Goal: Task Accomplishment & Management: Use online tool/utility

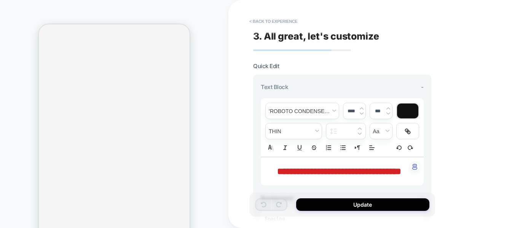
click at [283, 21] on button "< Back to experience" at bounding box center [273, 21] width 56 height 12
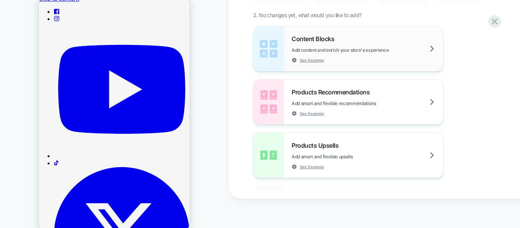
scroll to position [78, 0]
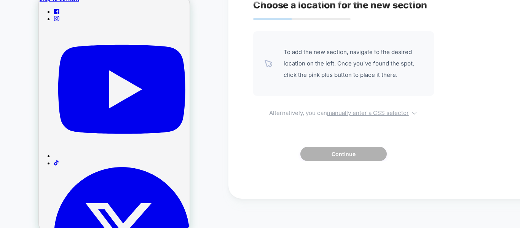
scroll to position [0, 0]
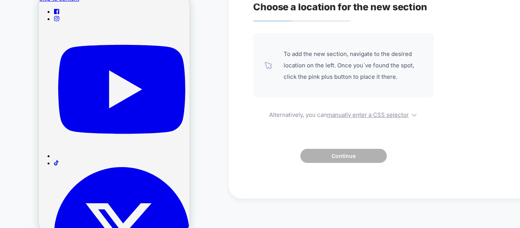
click at [475, 40] on div "Choose a location for the new section To add the new section, navigate to the d…" at bounding box center [391, 84] width 285 height 213
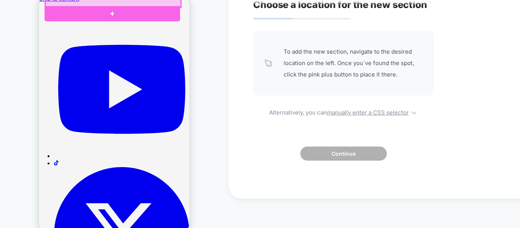
click at [169, 4] on div at bounding box center [112, 4] width 135 height 8
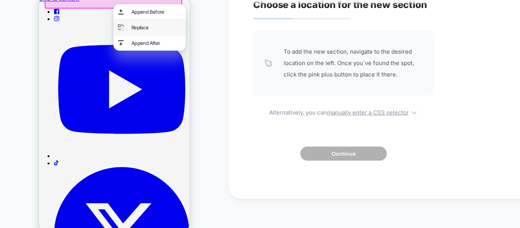
click at [147, 35] on div "Replace" at bounding box center [149, 27] width 72 height 15
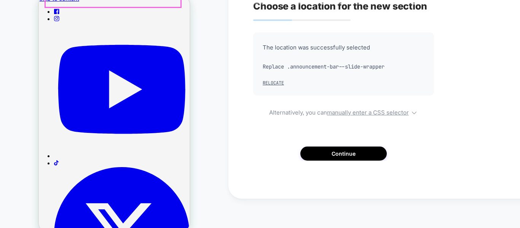
scroll to position [0, 0]
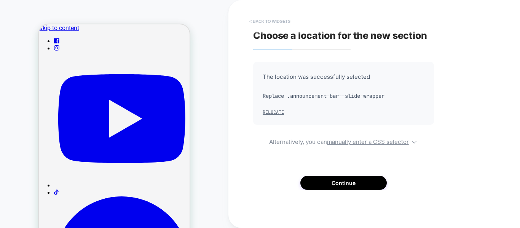
click at [270, 21] on button "< Back to widgets" at bounding box center [269, 21] width 49 height 12
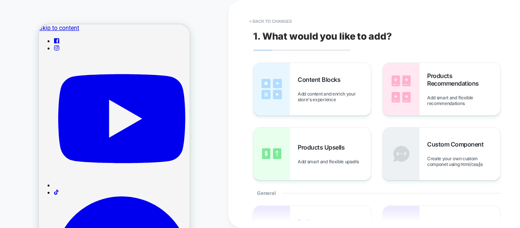
click at [2, 92] on div "PRODUCT: Dog Clothes Autumn And Winter Schnauzer Bichon Teddy Small And Medium …" at bounding box center [114, 137] width 228 height 259
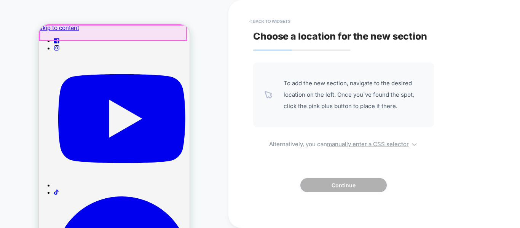
click at [150, 37] on div at bounding box center [113, 32] width 147 height 15
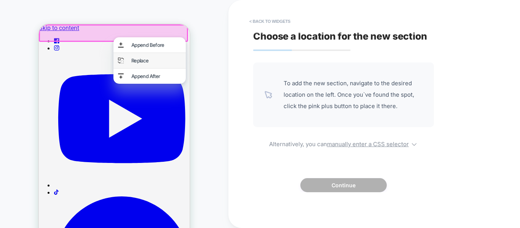
click at [143, 59] on div "Replace" at bounding box center [156, 60] width 50 height 6
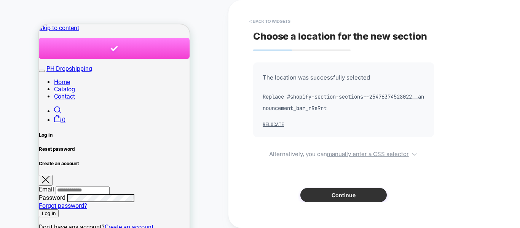
click at [0, 0] on button "Continue" at bounding box center [0, 0] width 0 height 0
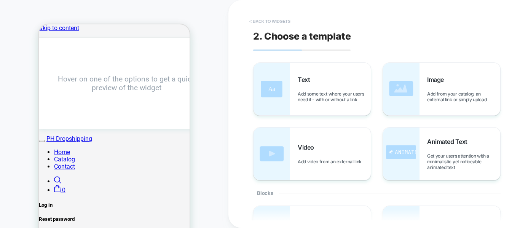
click at [268, 22] on button "< Back to widgets" at bounding box center [269, 21] width 49 height 12
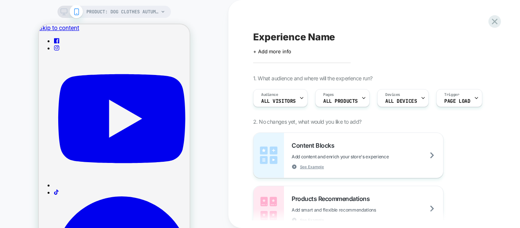
click at [209, 178] on div "PRODUCT: Dog Clothes Autumn And Winter Schnauzer Bichon Teddy Small And Medium …" at bounding box center [114, 137] width 228 height 259
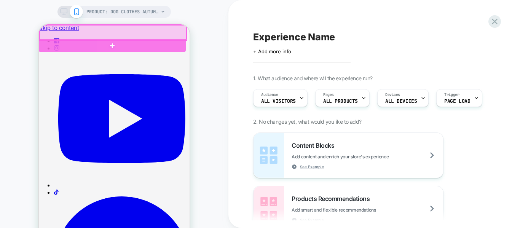
click at [178, 27] on div at bounding box center [113, 32] width 147 height 15
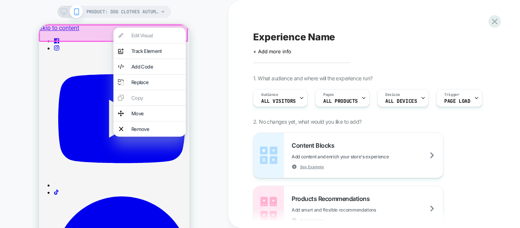
click at [211, 72] on div "PRODUCT: Dog Clothes Autumn And Winter Schnauzer Bichon Teddy Small And Medium …" at bounding box center [114, 137] width 228 height 259
click at [162, 89] on div "Replace" at bounding box center [149, 82] width 72 height 15
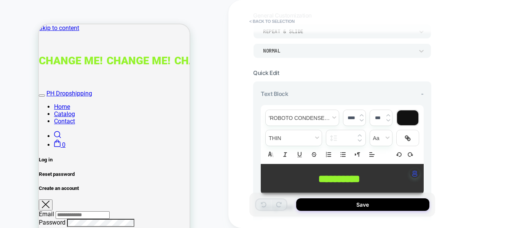
scroll to position [66, 0]
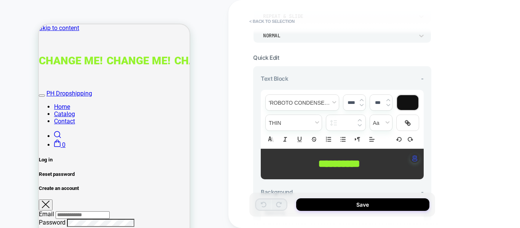
click at [360, 162] on span "**********" at bounding box center [339, 163] width 42 height 11
type input "****"
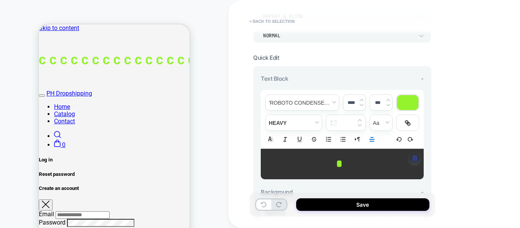
type input "****"
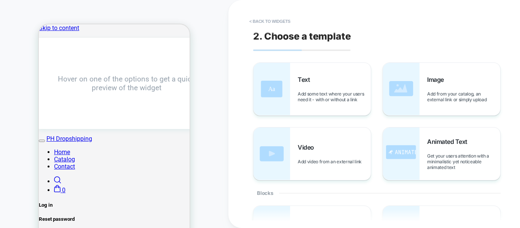
click at [278, 24] on button "< Back to widgets" at bounding box center [269, 21] width 49 height 12
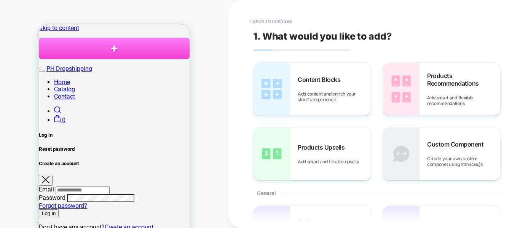
click at [278, 24] on button "< Back to changes" at bounding box center [270, 21] width 50 height 12
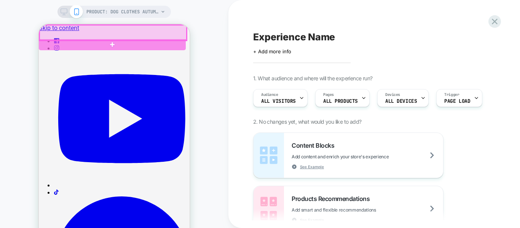
click at [182, 34] on div at bounding box center [113, 32] width 147 height 15
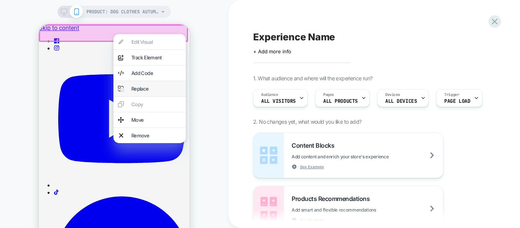
click at [147, 92] on div "Replace" at bounding box center [156, 89] width 50 height 6
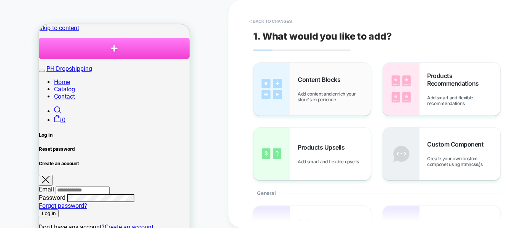
click at [312, 86] on div "Content Blocks Add content and enrich your store's experience" at bounding box center [334, 89] width 73 height 27
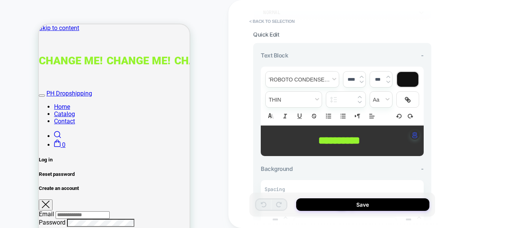
scroll to position [91, 0]
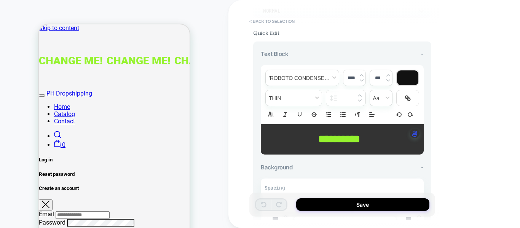
click at [377, 143] on p "**********" at bounding box center [339, 139] width 142 height 15
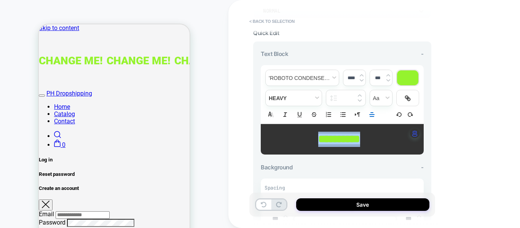
type input "****"
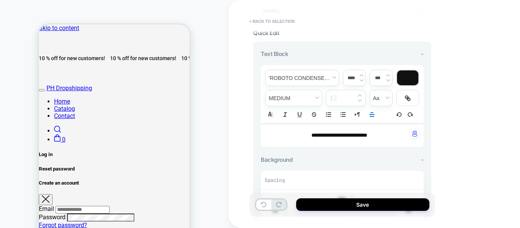
drag, startPoint x: 283, startPoint y: 173, endPoint x: 284, endPoint y: 158, distance: 14.5
click at [284, 158] on div "Background - Spacing **** *** *** **** Background Color Link to Add a link or S…" at bounding box center [342, 218] width 163 height 124
click at [284, 158] on span "Background" at bounding box center [277, 159] width 32 height 7
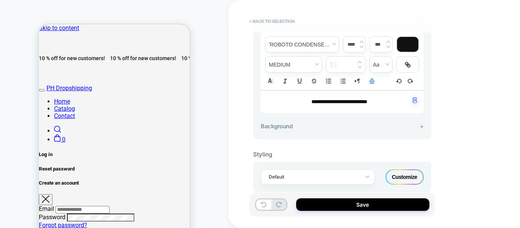
scroll to position [126, 0]
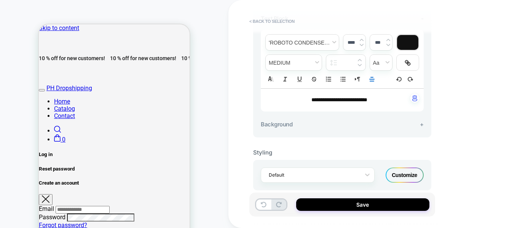
click at [422, 125] on span "+" at bounding box center [422, 124] width 4 height 7
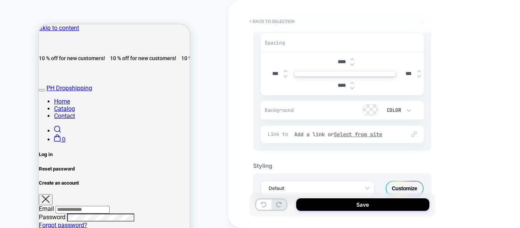
scroll to position [228, 0]
click at [368, 108] on div at bounding box center [370, 109] width 14 height 11
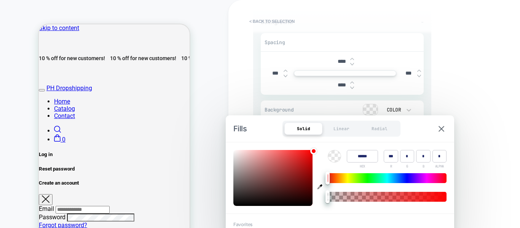
type input "******"
type input "*"
type input "***"
type input "**"
type input "*"
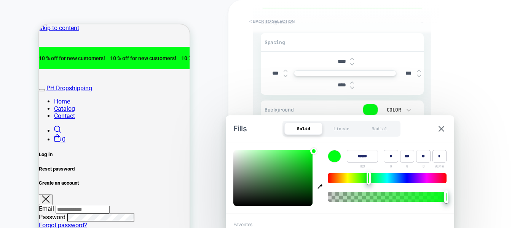
click at [369, 179] on div at bounding box center [387, 178] width 119 height 10
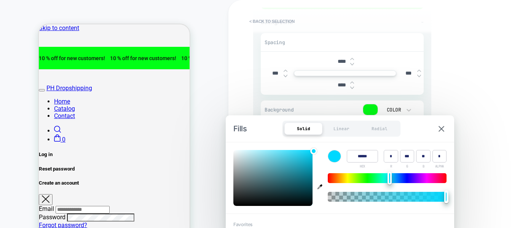
type input "******"
type input "***"
click at [390, 175] on div at bounding box center [387, 178] width 119 height 10
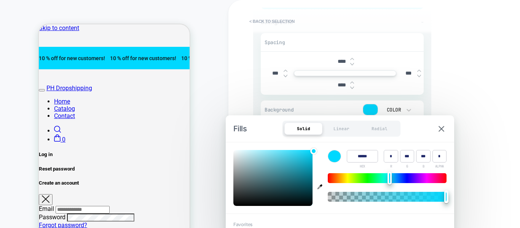
click at [451, 127] on div "Fills Solid Linear Radial" at bounding box center [340, 128] width 228 height 27
click at [443, 127] on img at bounding box center [441, 129] width 6 height 6
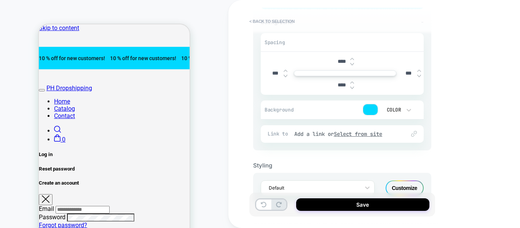
scroll to position [253, 0]
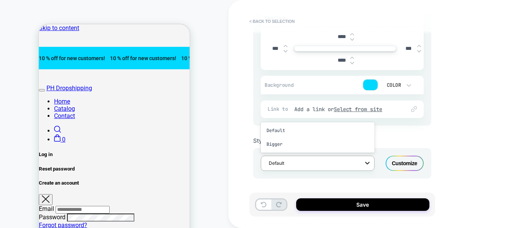
click at [370, 163] on icon at bounding box center [367, 163] width 8 height 8
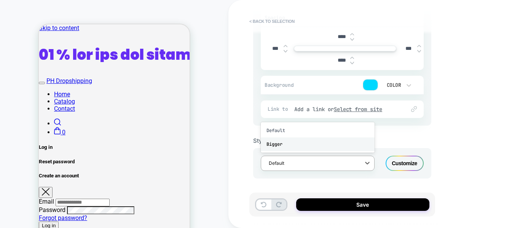
click at [326, 147] on div "Bigger" at bounding box center [318, 144] width 114 height 14
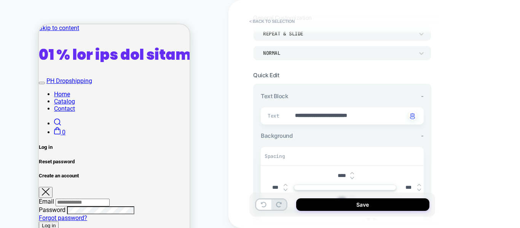
scroll to position [0, 0]
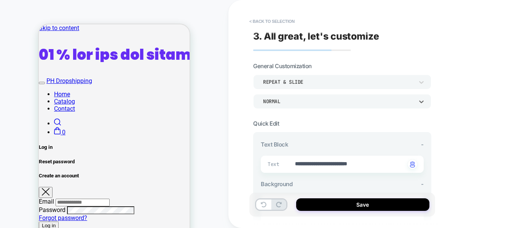
click at [342, 97] on div "Normal" at bounding box center [342, 101] width 178 height 14
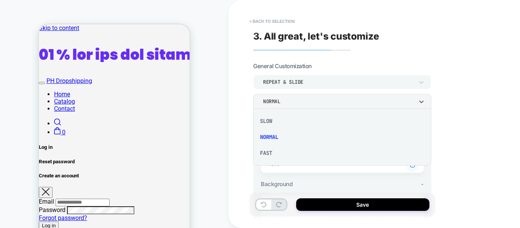
click at [270, 152] on div "Fast" at bounding box center [342, 153] width 172 height 16
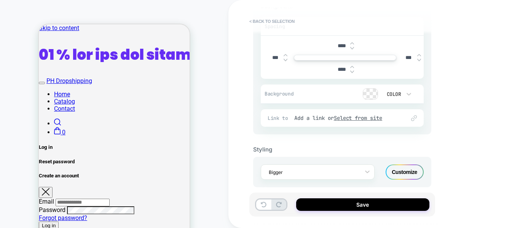
scroll to position [187, 0]
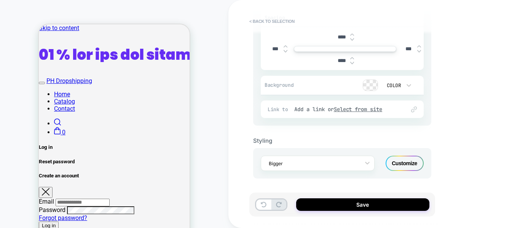
drag, startPoint x: 363, startPoint y: 205, endPoint x: 341, endPoint y: 192, distance: 26.1
click at [341, 192] on div "**********" at bounding box center [342, 114] width 186 height 213
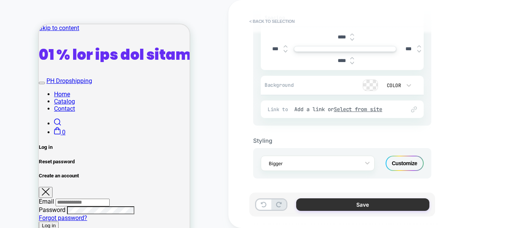
click at [344, 206] on button "Save" at bounding box center [362, 204] width 133 height 13
type textarea "*"
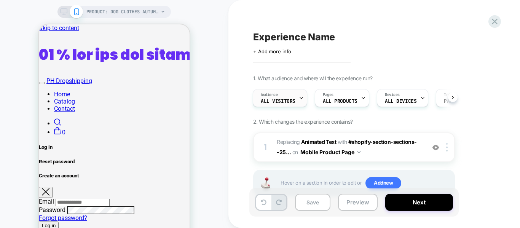
scroll to position [25, 0]
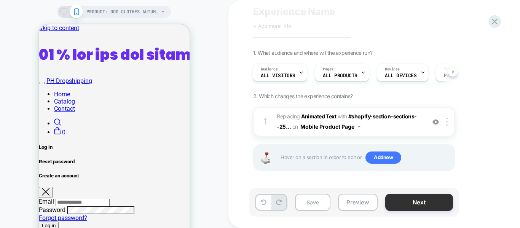
click at [412, 198] on button "Next" at bounding box center [419, 202] width 68 height 17
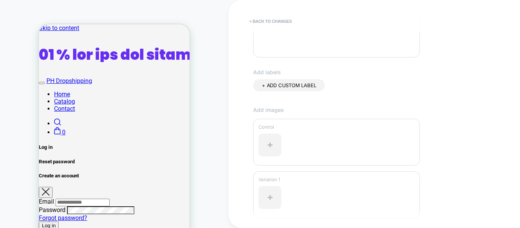
scroll to position [258, 0]
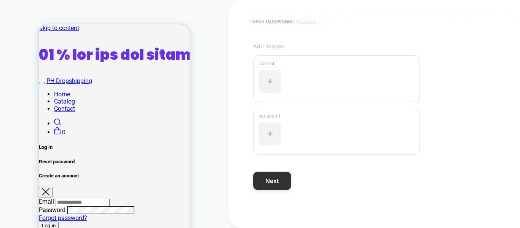
type input "*****"
click at [267, 180] on button "Next" at bounding box center [272, 181] width 38 height 18
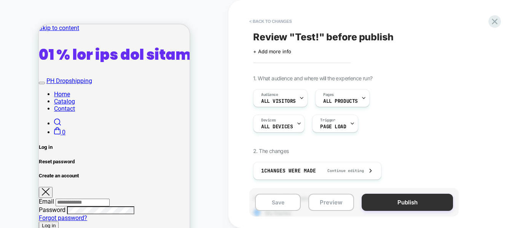
click at [388, 198] on button "Publish" at bounding box center [407, 202] width 91 height 17
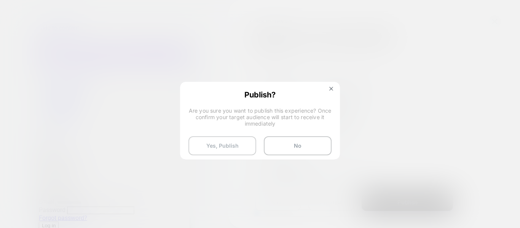
click at [231, 143] on button "Yes, Publish" at bounding box center [222, 145] width 68 height 19
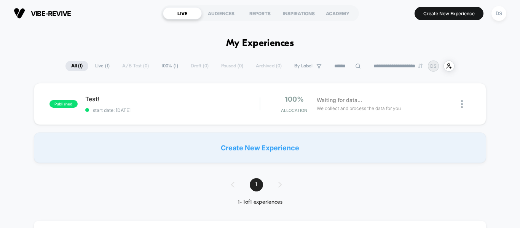
click at [17, 137] on div "published Test! start date: 9/7/2025 100% Allocation Waiting for data... We col…" at bounding box center [260, 123] width 520 height 80
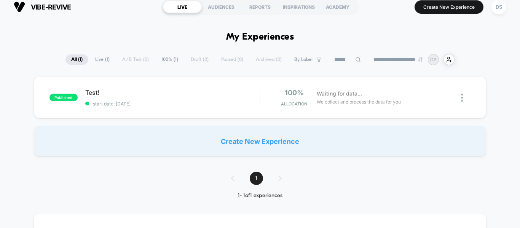
click at [463, 96] on div at bounding box center [466, 98] width 10 height 18
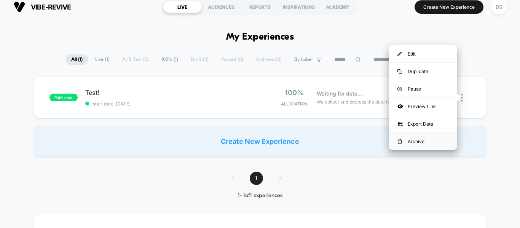
click at [419, 138] on div "Archive" at bounding box center [423, 141] width 68 height 17
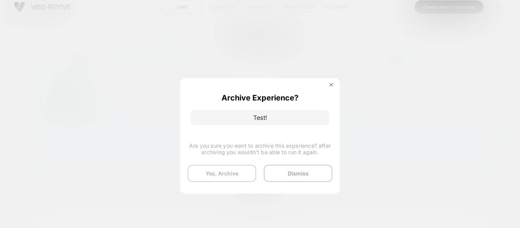
click at [238, 169] on button "Yes, Archive" at bounding box center [222, 173] width 68 height 17
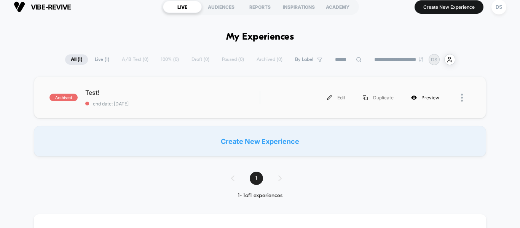
scroll to position [0, 0]
click at [462, 96] on img at bounding box center [462, 98] width 2 height 8
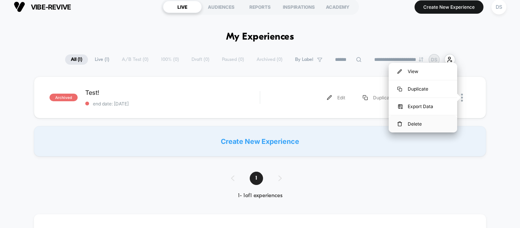
click at [424, 123] on div "Delete" at bounding box center [423, 123] width 68 height 17
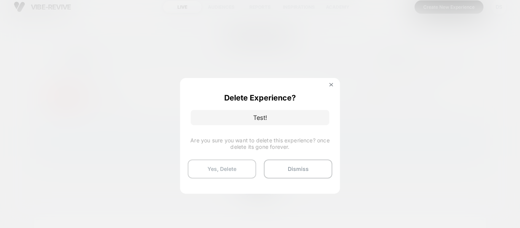
click at [236, 163] on button "Yes, Delete" at bounding box center [222, 168] width 68 height 19
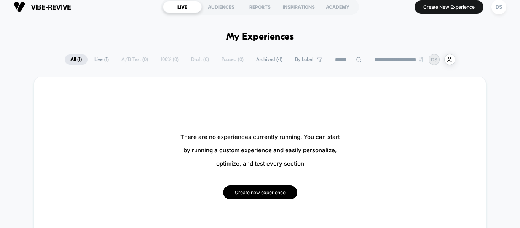
click at [259, 195] on button "Create new experience" at bounding box center [260, 192] width 74 height 14
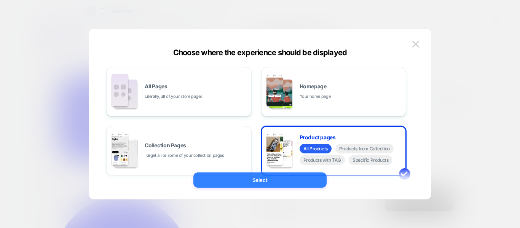
click at [272, 184] on button "Select" at bounding box center [259, 179] width 133 height 15
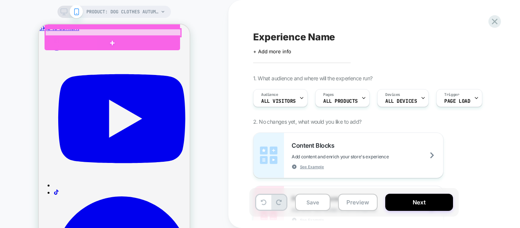
click at [135, 31] on div at bounding box center [112, 33] width 135 height 8
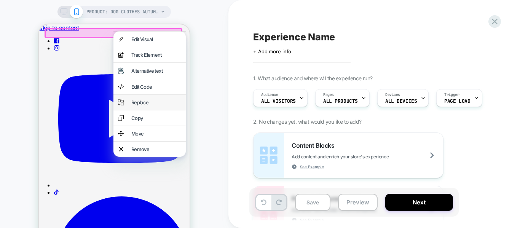
click at [136, 104] on div "Replace" at bounding box center [156, 102] width 50 height 6
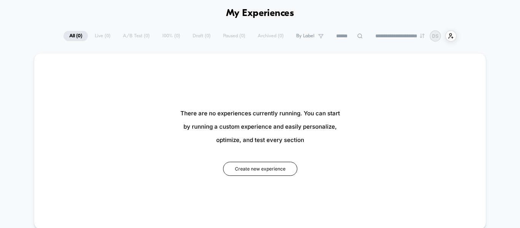
scroll to position [38, 0]
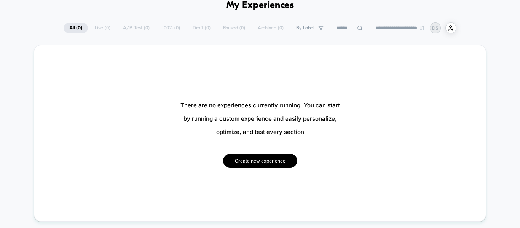
click at [252, 161] on button "Create new experience" at bounding box center [260, 161] width 74 height 14
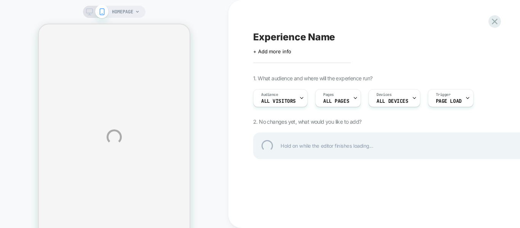
click at [327, 100] on div "HOMEPAGE Experience Name Click to edit experience details + Add more info 1. Wh…" at bounding box center [260, 137] width 520 height 274
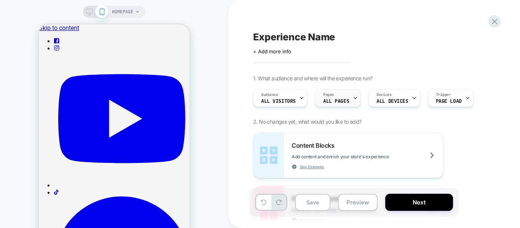
click at [332, 102] on span "ALL PAGES" at bounding box center [336, 101] width 26 height 5
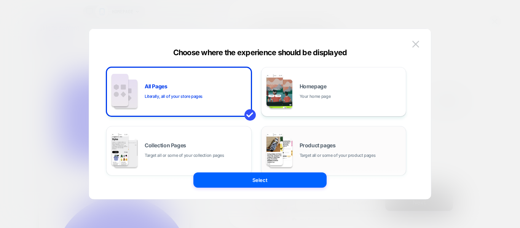
click at [0, 0] on span "Target all or some of your product pages" at bounding box center [0, 0] width 0 height 0
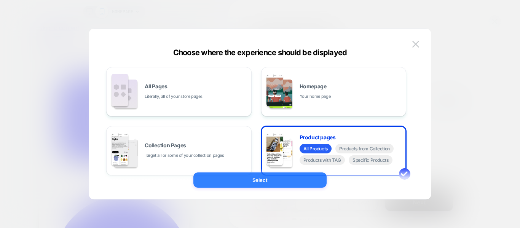
click at [0, 0] on button "Select" at bounding box center [0, 0] width 0 height 0
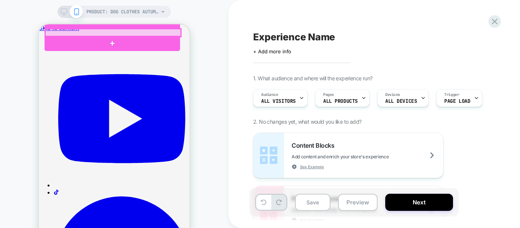
drag, startPoint x: 159, startPoint y: 80, endPoint x: 127, endPoint y: 32, distance: 58.3
click at [127, 32] on div at bounding box center [112, 33] width 135 height 8
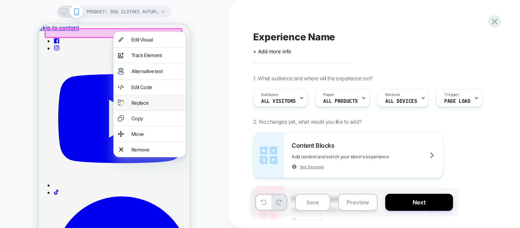
click at [134, 103] on div "Replace" at bounding box center [156, 103] width 50 height 6
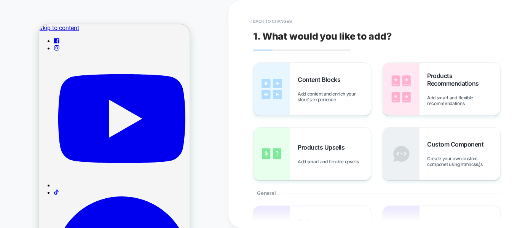
click at [215, 109] on div "PRODUCT: Dog Clothes Autumn And Winter Schnauzer Bichon Teddy Small And Medium …" at bounding box center [114, 137] width 228 height 259
drag, startPoint x: 77, startPoint y: 46, endPoint x: 70, endPoint y: 46, distance: 7.3
click at [21, 43] on div "PRODUCT: Dog Clothes Autumn And Winter Schnauzer Bichon Teddy Small And Medium …" at bounding box center [114, 137] width 228 height 259
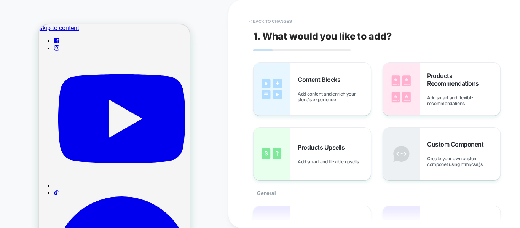
drag, startPoint x: 108, startPoint y: 46, endPoint x: 102, endPoint y: 45, distance: 6.1
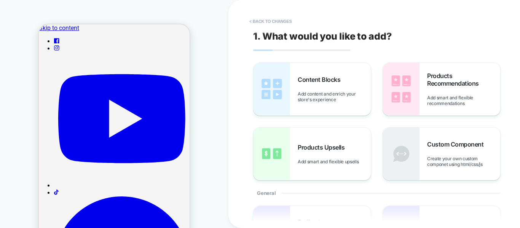
click at [21, 69] on div "PRODUCT: Dog Clothes Autumn And Winter Schnauzer Bichon Teddy Small And Medium …" at bounding box center [114, 137] width 228 height 259
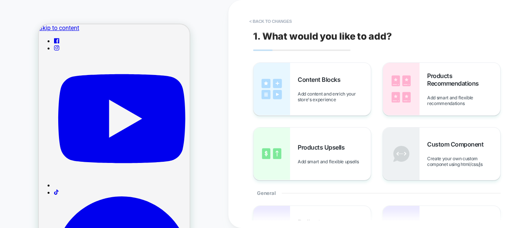
drag, startPoint x: 92, startPoint y: 43, endPoint x: 85, endPoint y: 43, distance: 7.3
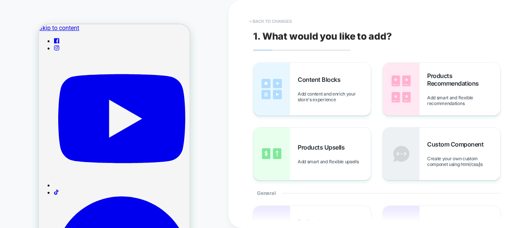
click at [256, 18] on button "< Back to changes" at bounding box center [270, 21] width 50 height 12
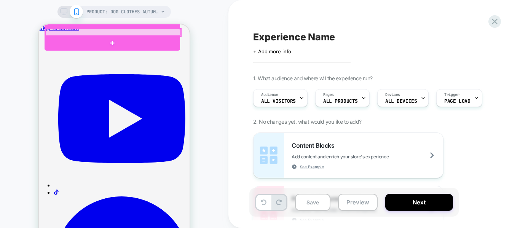
drag, startPoint x: 143, startPoint y: 33, endPoint x: 131, endPoint y: 30, distance: 12.0
click at [131, 30] on div at bounding box center [112, 33] width 135 height 8
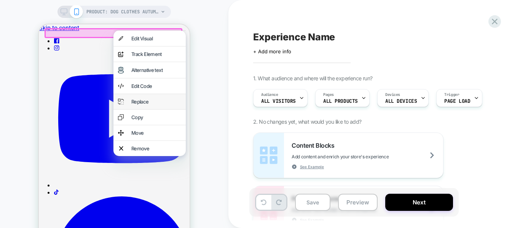
click at [146, 105] on div "Replace" at bounding box center [156, 102] width 50 height 6
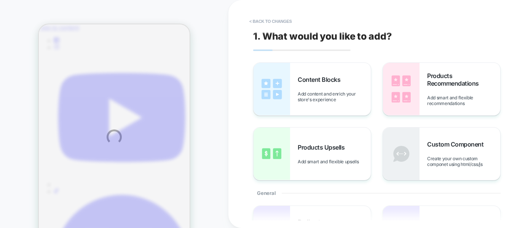
drag, startPoint x: 80, startPoint y: 24, endPoint x: 60, endPoint y: 35, distance: 23.3
click at [63, 34] on div "PRODUCT: Dog Clothes Autumn And Winter Schnauzer Bichon Teddy Small And Medium …" at bounding box center [260, 137] width 520 height 274
click at [60, 35] on div "PRODUCT: Dog Clothes Autumn And Winter Schnauzer Bichon Teddy Small And Medium …" at bounding box center [260, 137] width 520 height 274
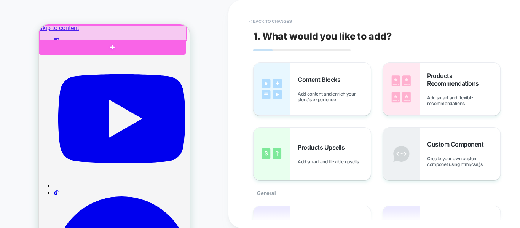
drag, startPoint x: 99, startPoint y: 34, endPoint x: 88, endPoint y: 31, distance: 11.2
click at [88, 31] on div at bounding box center [113, 32] width 147 height 15
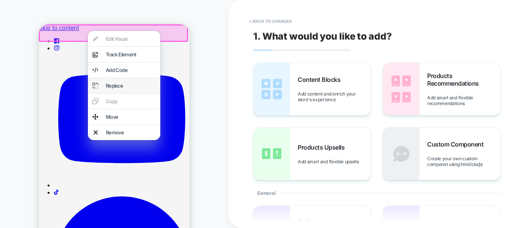
click at [119, 89] on div "Replace" at bounding box center [131, 86] width 50 height 6
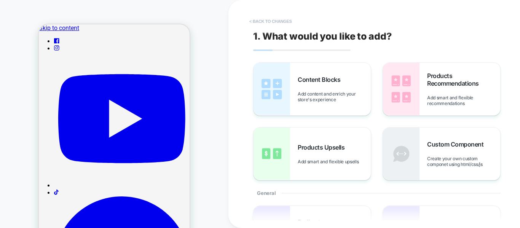
click at [0, 0] on button "< Back to changes" at bounding box center [0, 0] width 0 height 0
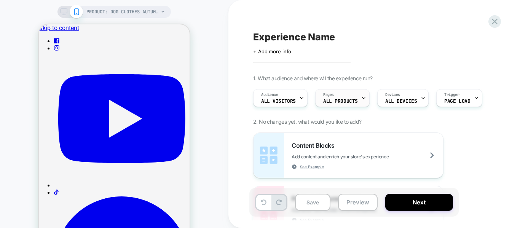
click at [0, 0] on span "ALL PRODUCTS" at bounding box center [0, 0] width 0 height 0
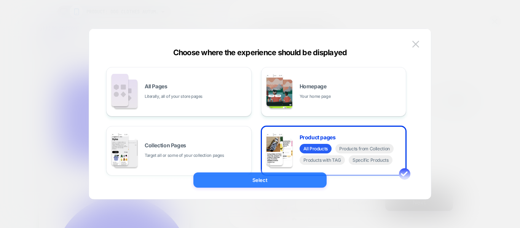
click at [269, 184] on button "Select" at bounding box center [259, 179] width 133 height 15
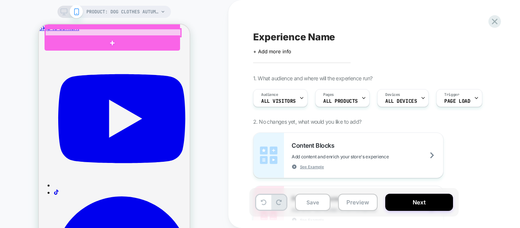
click at [68, 32] on div at bounding box center [112, 33] width 135 height 8
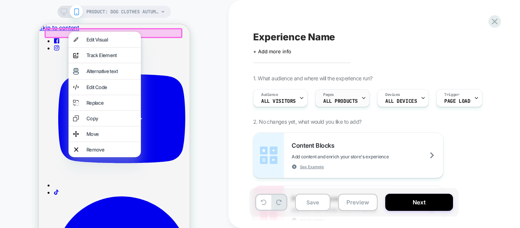
click at [339, 98] on div "Pages ALL PRODUCTS" at bounding box center [340, 97] width 50 height 17
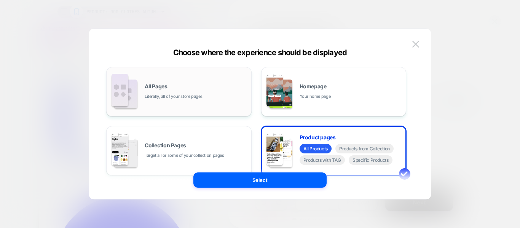
click at [184, 102] on div "All Pages Literally, all of your store pages" at bounding box center [178, 92] width 137 height 42
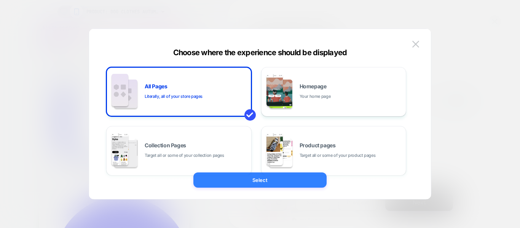
click at [243, 176] on button "Select" at bounding box center [259, 179] width 133 height 15
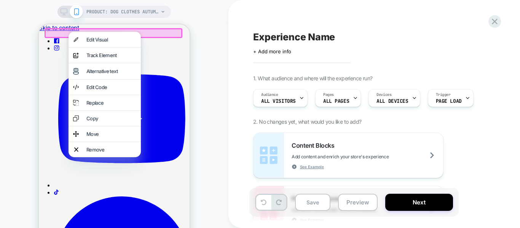
click at [220, 67] on div "PRODUCT: Dog Clothes Autumn And Winter Schnauzer Bichon Teddy Small And Medium …" at bounding box center [114, 137] width 228 height 259
click at [227, 48] on div "PRODUCT: Dog Clothes Autumn And Winter Schnauzer Bichon Teddy Small And Medium …" at bounding box center [114, 137] width 228 height 259
click at [214, 43] on div "PRODUCT: Dog Clothes Autumn And Winter Schnauzer Bichon Teddy Small And Medium …" at bounding box center [114, 137] width 228 height 259
click at [212, 43] on div "PRODUCT: Dog Clothes Autumn And Winter Schnauzer Bichon Teddy Small And Medium …" at bounding box center [114, 137] width 228 height 259
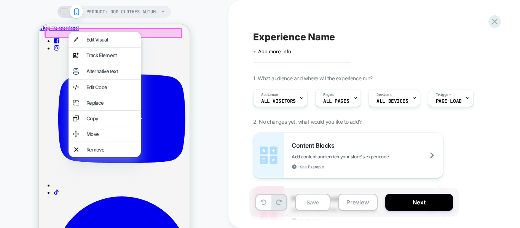
click at [201, 23] on div "PRODUCT: Dog Clothes Autumn And Winter Schnauzer Bichon Teddy Small And Medium …" at bounding box center [114, 137] width 228 height 259
click at [201, 20] on div "PRODUCT: Dog Clothes Autumn And Winter Schnauzer Bichon Teddy Small And Medium …" at bounding box center [114, 137] width 228 height 259
click at [202, 19] on div "PRODUCT: Dog Clothes Autumn And Winter Schnauzer Bichon Teddy Small And Medium …" at bounding box center [114, 137] width 228 height 259
click at [17, 31] on div "PRODUCT: Dog Clothes Autumn And Winter Schnauzer Bichon Teddy Small And Medium …" at bounding box center [114, 137] width 228 height 259
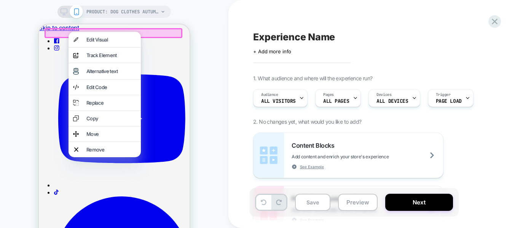
click at [20, 30] on div "PRODUCT: Dog Clothes Autumn And Winter Schnauzer Bichon Teddy Small And Medium …" at bounding box center [114, 137] width 228 height 259
click at [94, 105] on div "Replace" at bounding box center [111, 103] width 50 height 6
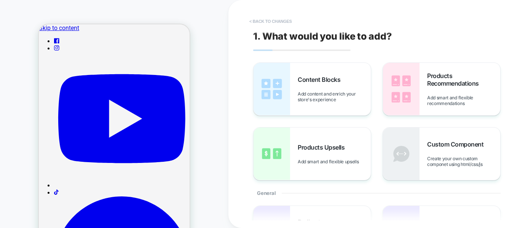
click at [0, 0] on button "< Back to changes" at bounding box center [0, 0] width 0 height 0
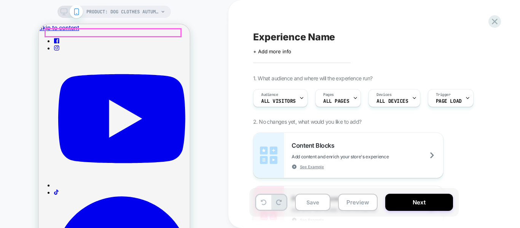
drag, startPoint x: 124, startPoint y: 30, endPoint x: 107, endPoint y: 31, distance: 17.1
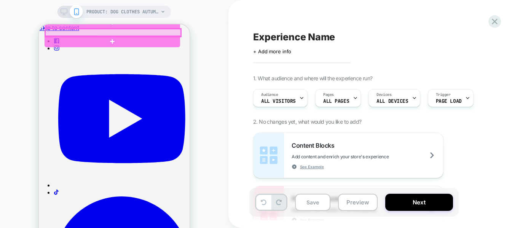
click at [107, 31] on div at bounding box center [112, 33] width 135 height 8
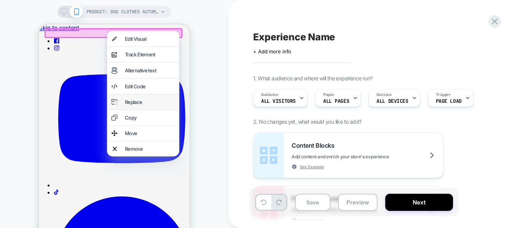
click at [131, 105] on div "Replace" at bounding box center [150, 102] width 50 height 6
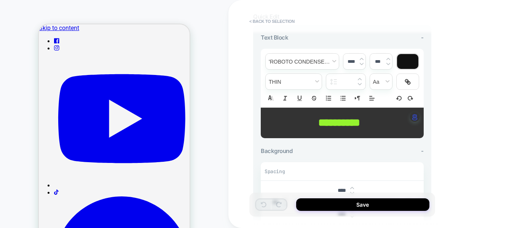
scroll to position [152, 0]
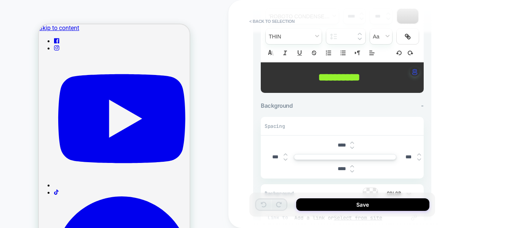
type input "****"
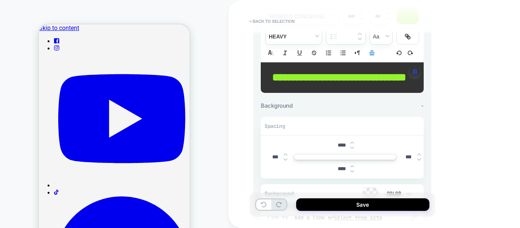
scroll to position [190, 0]
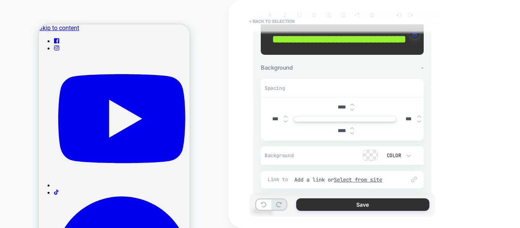
click at [327, 204] on button "Save" at bounding box center [362, 204] width 133 height 13
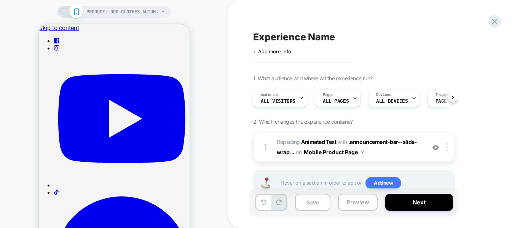
scroll to position [25, 0]
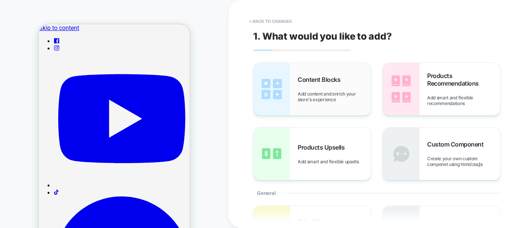
click at [319, 91] on span "Add content and enrich your store's experience" at bounding box center [334, 96] width 73 height 11
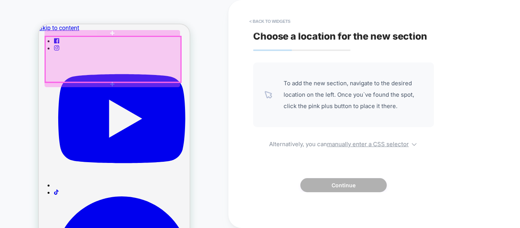
click at [82, 67] on div at bounding box center [112, 60] width 135 height 46
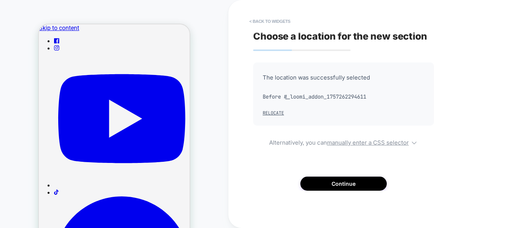
drag, startPoint x: 83, startPoint y: 68, endPoint x: 83, endPoint y: 62, distance: 5.7
click at [263, 16] on button "< Back to widgets" at bounding box center [269, 21] width 49 height 12
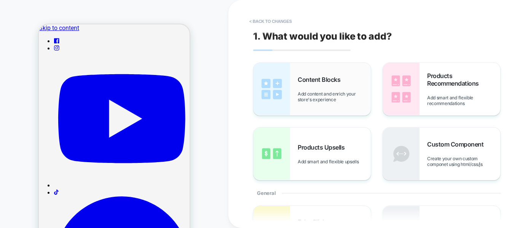
click at [307, 109] on div "Content Blocks Add content and enrich your store's experience" at bounding box center [311, 89] width 117 height 53
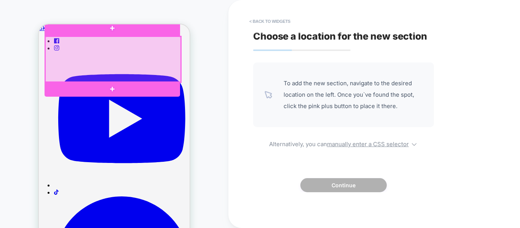
click at [158, 42] on div at bounding box center [112, 60] width 135 height 46
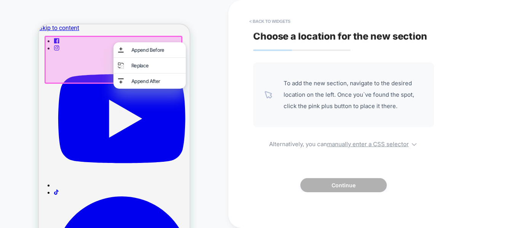
click at [158, 42] on div "Append Before" at bounding box center [149, 49] width 72 height 15
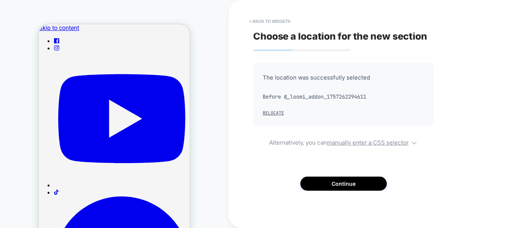
drag, startPoint x: 119, startPoint y: 69, endPoint x: 111, endPoint y: 92, distance: 24.0
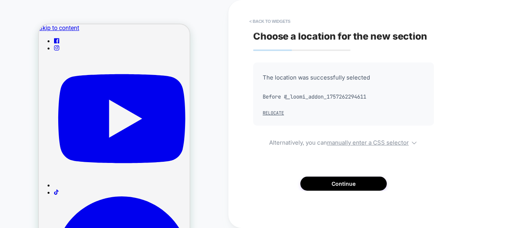
drag, startPoint x: 111, startPoint y: 92, endPoint x: 269, endPoint y: 149, distance: 168.0
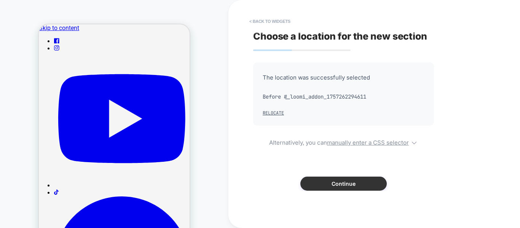
click at [315, 186] on button "Continue" at bounding box center [343, 184] width 86 height 14
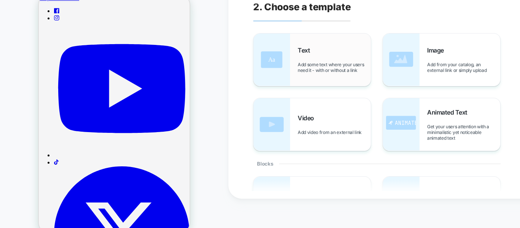
scroll to position [3, 0]
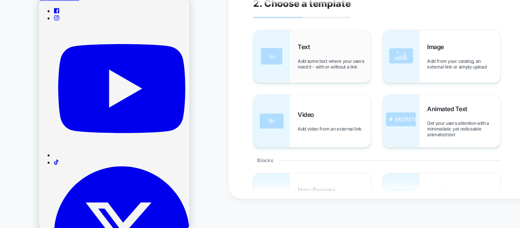
click at [264, 46] on img at bounding box center [271, 56] width 37 height 53
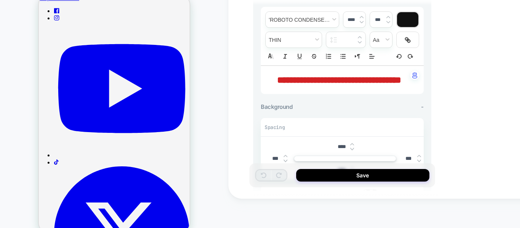
scroll to position [214, 0]
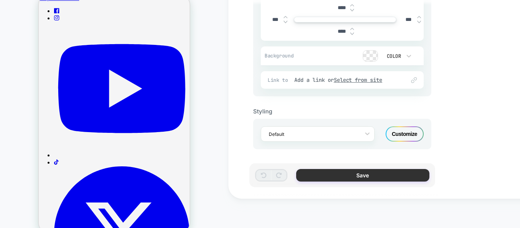
click at [347, 180] on button "Save" at bounding box center [362, 175] width 133 height 13
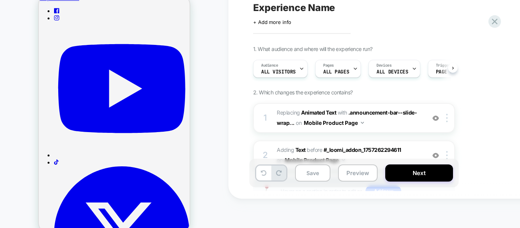
scroll to position [0, 0]
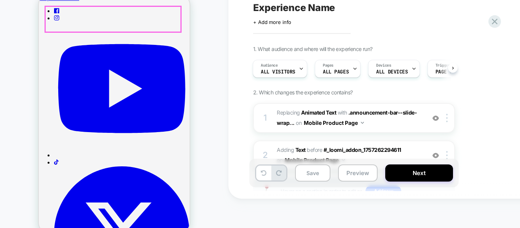
drag, startPoint x: 117, startPoint y: 32, endPoint x: 110, endPoint y: 25, distance: 10.5
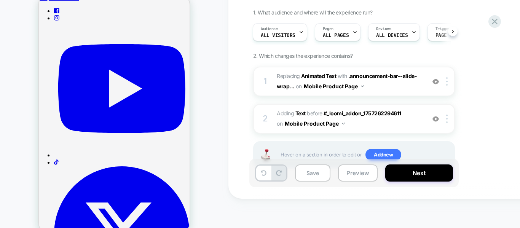
scroll to position [0, 0]
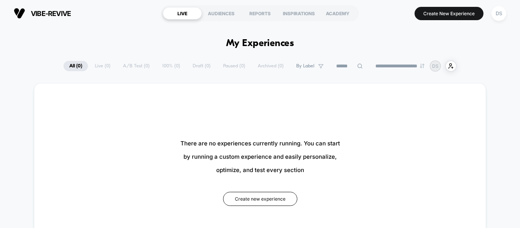
click at [238, 172] on div "There are no experiences currently running. You can start by running a custom e…" at bounding box center [260, 171] width 406 height 130
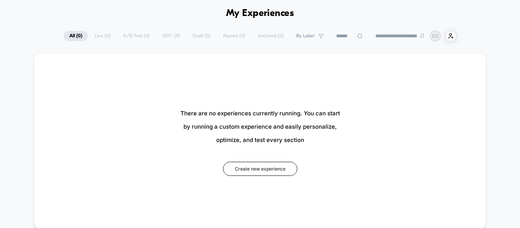
click at [238, 172] on button "Create new experience" at bounding box center [260, 169] width 74 height 14
click at [268, 164] on button "Create new experience" at bounding box center [260, 169] width 74 height 14
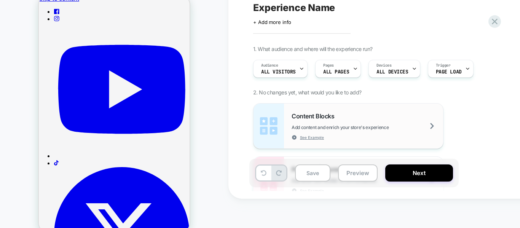
click at [414, 140] on div "Content Blocks Add content and enrich your store's experience See Example" at bounding box center [366, 126] width 151 height 28
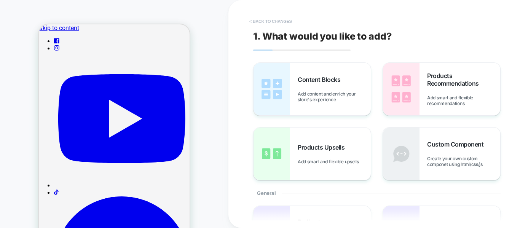
click at [273, 23] on button "< Back to changes" at bounding box center [270, 21] width 50 height 12
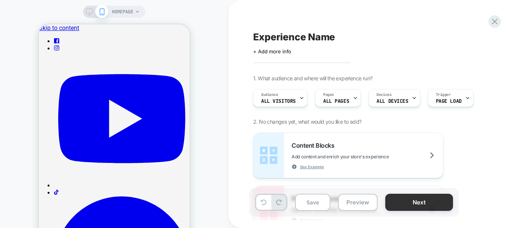
click at [407, 202] on button "Next" at bounding box center [419, 202] width 68 height 17
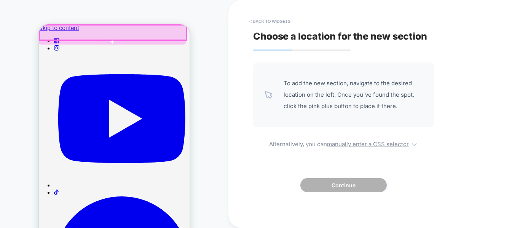
click at [182, 32] on div at bounding box center [113, 32] width 147 height 15
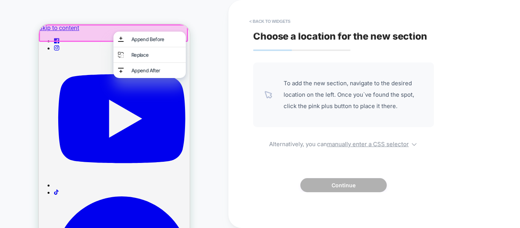
click at [164, 55] on div "Replace" at bounding box center [156, 55] width 50 height 6
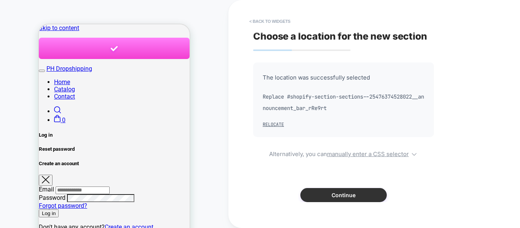
click at [0, 0] on button "Continue" at bounding box center [0, 0] width 0 height 0
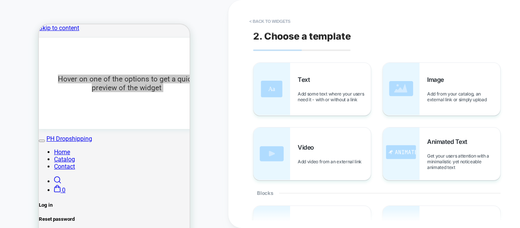
click at [429, 18] on span "< Back to widgets" at bounding box center [387, 21] width 285 height 12
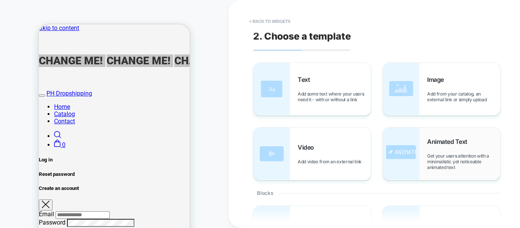
click at [0, 0] on img at bounding box center [0, 0] width 0 height 0
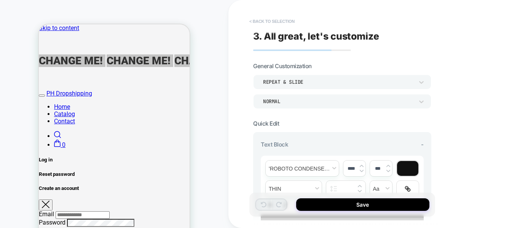
click at [263, 22] on button "< Back to selection" at bounding box center [271, 21] width 53 height 12
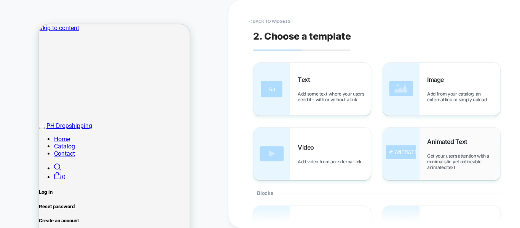
click at [422, 151] on div "Animated Text Get your users attention with a minimalistic yet noticeable anima…" at bounding box center [441, 153] width 117 height 53
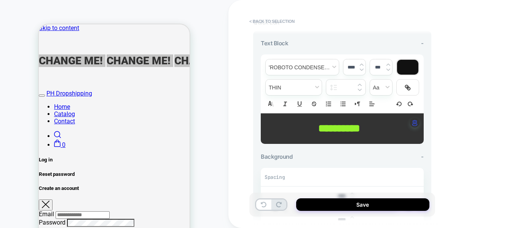
scroll to position [97, 0]
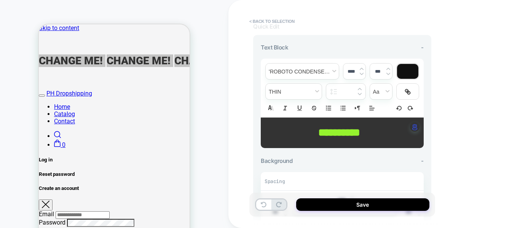
click at [360, 131] on span "**********" at bounding box center [339, 132] width 42 height 11
type input "****"
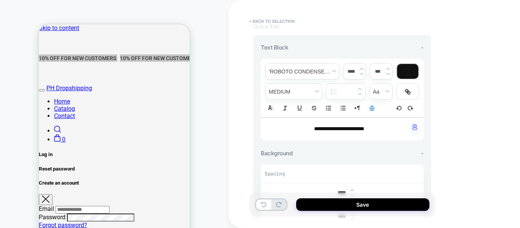
click at [408, 65] on div at bounding box center [407, 71] width 21 height 15
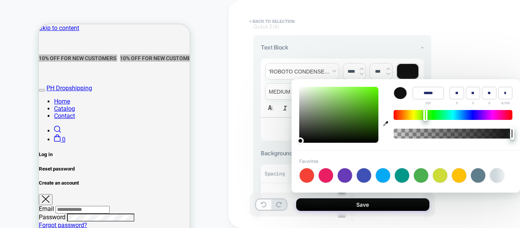
click at [426, 115] on div at bounding box center [452, 115] width 119 height 10
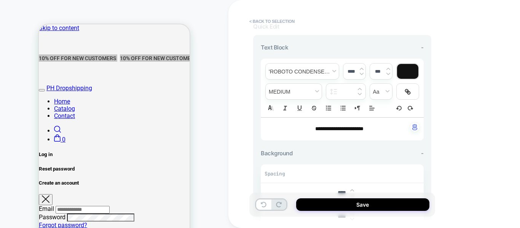
click at [407, 75] on div at bounding box center [407, 71] width 21 height 15
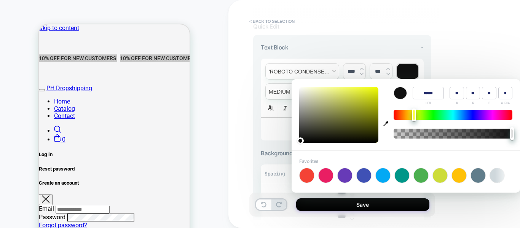
click at [414, 115] on div at bounding box center [452, 115] width 119 height 10
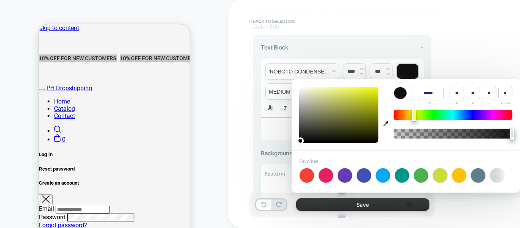
click at [375, 207] on button "Save" at bounding box center [362, 204] width 133 height 13
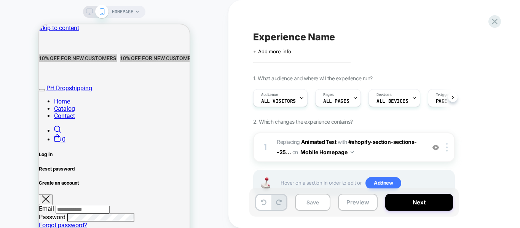
scroll to position [0, 0]
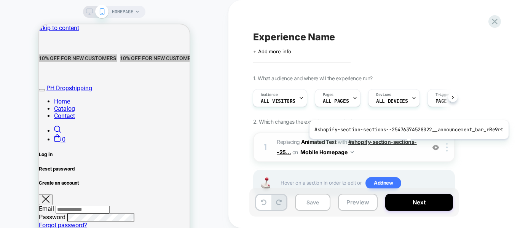
click at [406, 145] on span "#shopify-section-sections--25..." at bounding box center [347, 147] width 140 height 17
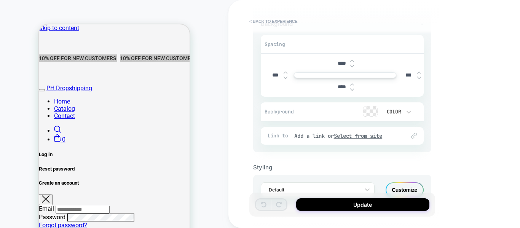
scroll to position [234, 0]
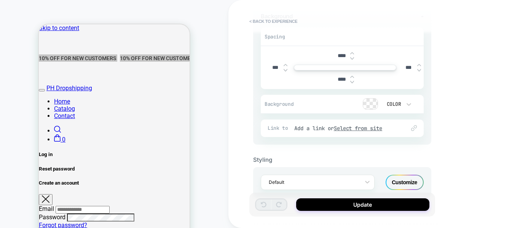
click at [370, 102] on div at bounding box center [370, 104] width 14 height 11
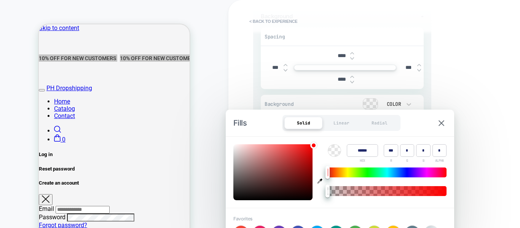
type input "******"
type input "*"
type input "**"
type input "***"
type input "*"
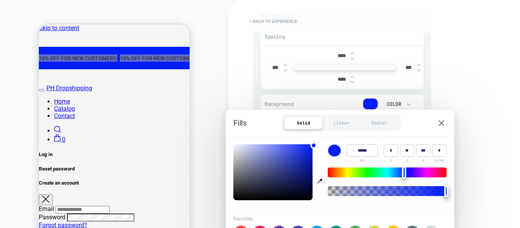
click at [404, 174] on div at bounding box center [387, 172] width 119 height 10
type input "******"
type input "***"
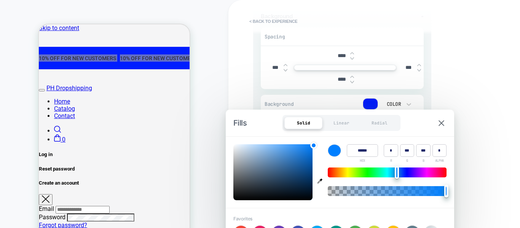
click at [397, 170] on div at bounding box center [387, 172] width 119 height 10
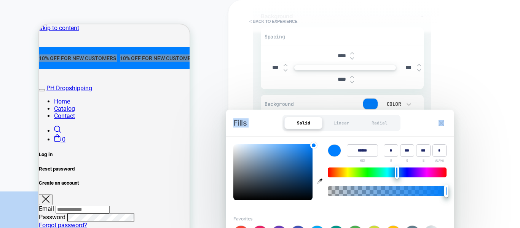
drag, startPoint x: 466, startPoint y: 89, endPoint x: 444, endPoint y: 124, distance: 41.8
click at [444, 124] on body "**********" at bounding box center [260, 114] width 520 height 228
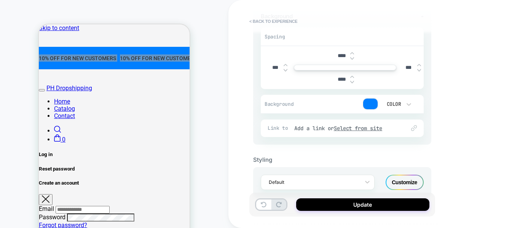
drag, startPoint x: 477, startPoint y: 119, endPoint x: 416, endPoint y: 143, distance: 65.3
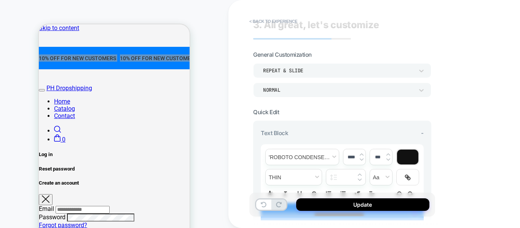
scroll to position [17, 0]
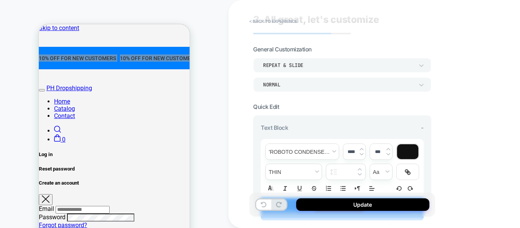
click at [395, 78] on div "Normal" at bounding box center [342, 84] width 178 height 14
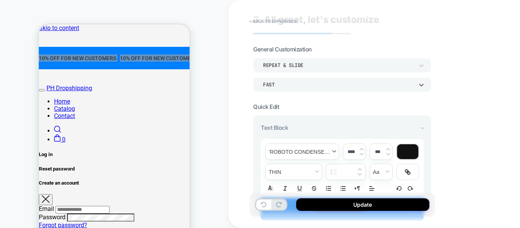
click at [329, 148] on span "font" at bounding box center [302, 152] width 73 height 16
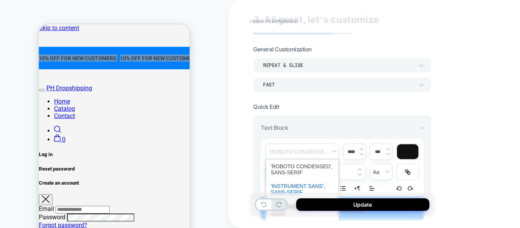
click at [300, 185] on span "font" at bounding box center [302, 189] width 63 height 20
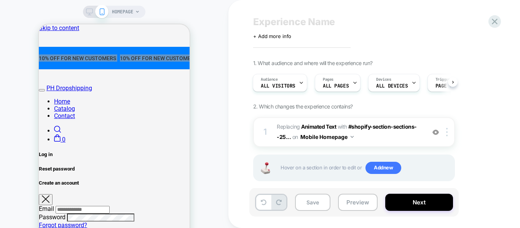
scroll to position [16, 0]
click at [430, 134] on div at bounding box center [435, 131] width 13 height 8
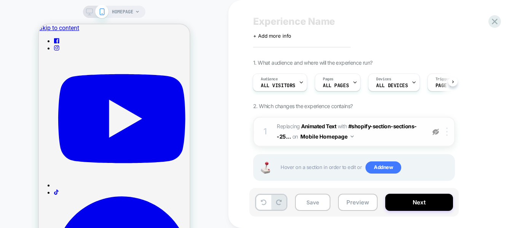
click at [0, 0] on img at bounding box center [0, 0] width 0 height 0
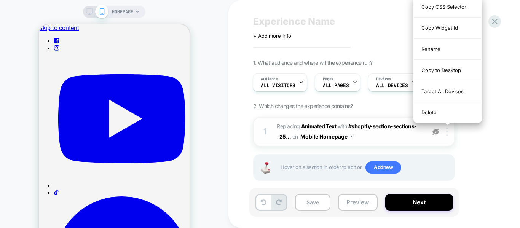
click at [0, 0] on img at bounding box center [0, 0] width 0 height 0
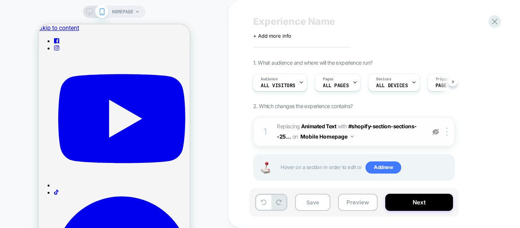
drag, startPoint x: 340, startPoint y: 138, endPoint x: 432, endPoint y: 133, distance: 92.2
click at [434, 133] on img at bounding box center [435, 132] width 6 height 6
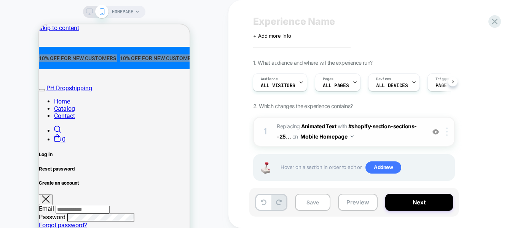
click at [0, 0] on img at bounding box center [0, 0] width 0 height 0
click at [478, 102] on div "1. What audience and where will the experience run? Audience All Visitors Pages…" at bounding box center [392, 129] width 278 height 140
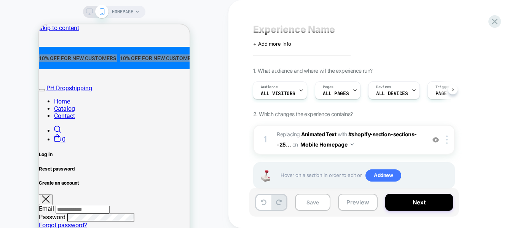
scroll to position [0, 0]
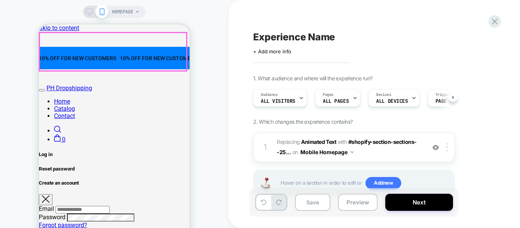
click at [136, 47] on div "10% OFF FOR NEW CUSTOMERS﻿ 10% OFF FOR NEW CUSTOMERS﻿ 10% OFF FOR NEW CUSTOMERS…" at bounding box center [114, 58] width 151 height 22
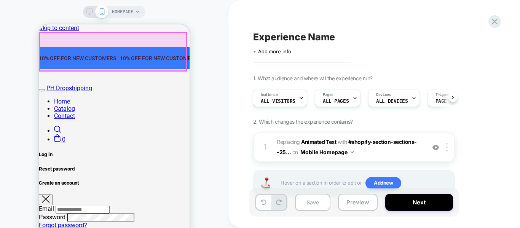
click at [142, 47] on div "10% OFF FOR NEW CUSTOMERS﻿ 10% OFF FOR NEW CUSTOMERS﻿ 10% OFF FOR NEW CUSTOMERS…" at bounding box center [114, 58] width 151 height 22
click at [142, 44] on div at bounding box center [113, 52] width 147 height 38
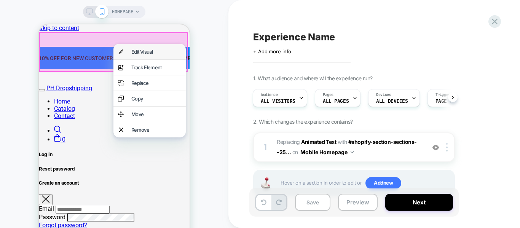
click at [148, 54] on div "Edit Visual" at bounding box center [156, 52] width 50 height 6
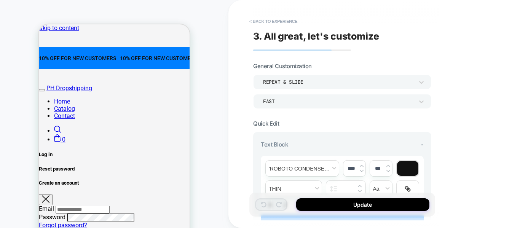
scroll to position [253, 0]
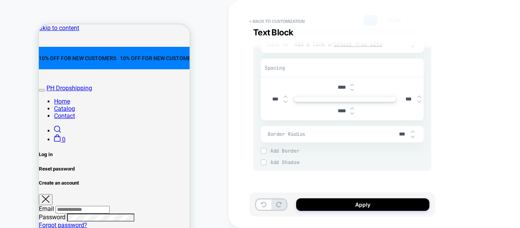
scroll to position [30, 0]
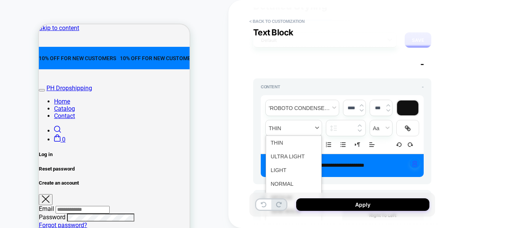
click at [319, 123] on span "fontWeight" at bounding box center [294, 128] width 56 height 16
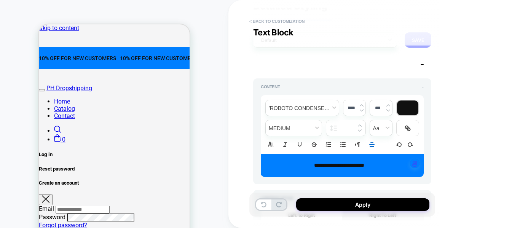
click at [382, 166] on p "**********" at bounding box center [339, 166] width 142 height 8
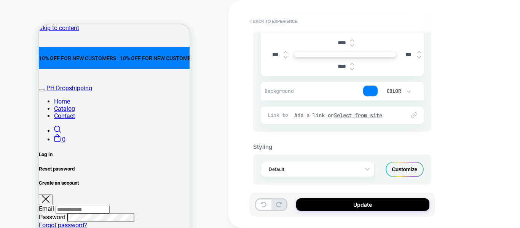
scroll to position [253, 0]
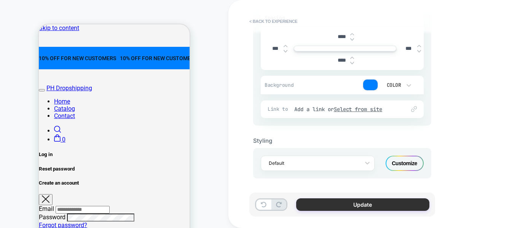
click at [360, 202] on button "Update" at bounding box center [362, 204] width 133 height 13
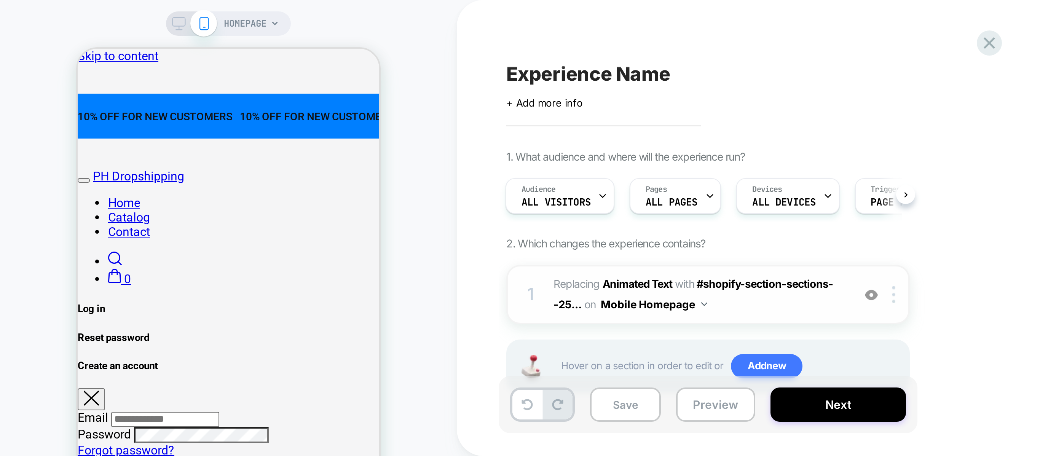
scroll to position [0, 1]
click at [0, 0] on div "1. What audience and where will the experience run? Audience All Visitors Pages…" at bounding box center [0, 0] width 0 height 0
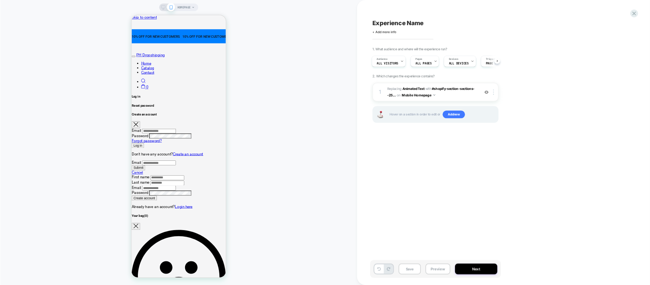
scroll to position [0, 2]
click at [510, 84] on div "HOMEPAGE" at bounding box center [285, 228] width 571 height 441
click at [386, 94] on div "HOMEPAGE" at bounding box center [285, 228] width 571 height 441
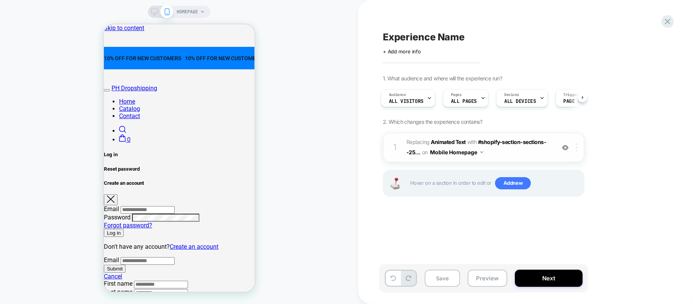
click at [519, 140] on div "1 #_loomi_addon_1757263122055 Replacing Animated Text WITH #shopify-section-sec…" at bounding box center [484, 147] width 202 height 30
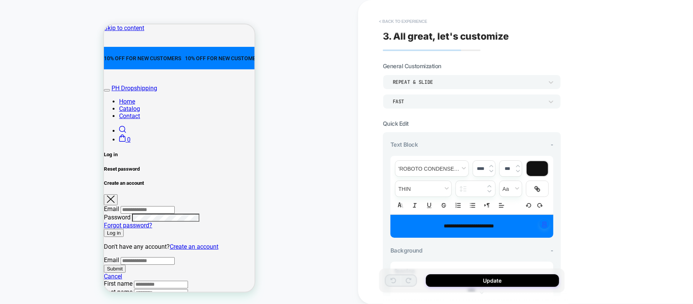
click at [404, 17] on button "< Back to experience" at bounding box center [403, 21] width 56 height 12
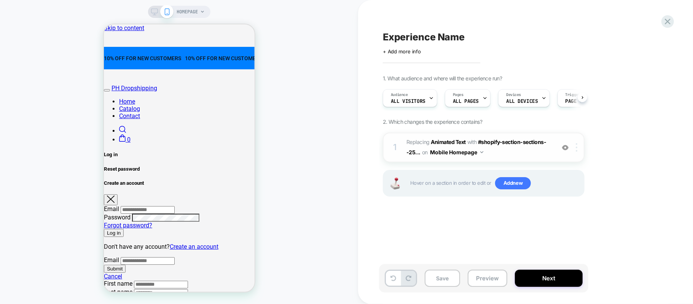
scroll to position [0, 0]
click at [519, 143] on div at bounding box center [578, 147] width 13 height 8
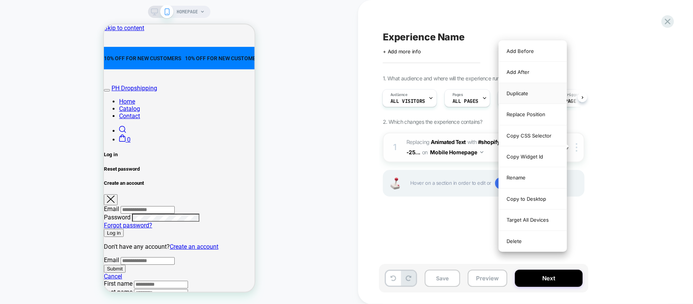
click at [519, 97] on div "Duplicate" at bounding box center [533, 93] width 68 height 21
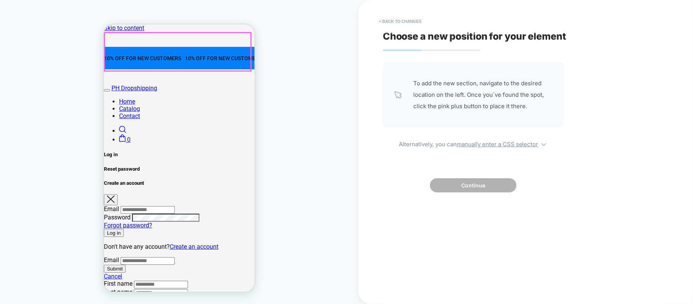
click at [235, 46] on div at bounding box center [177, 51] width 146 height 38
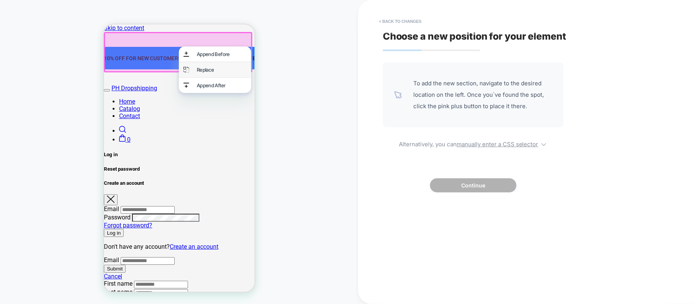
click at [221, 69] on div "Replace" at bounding box center [221, 69] width 50 height 6
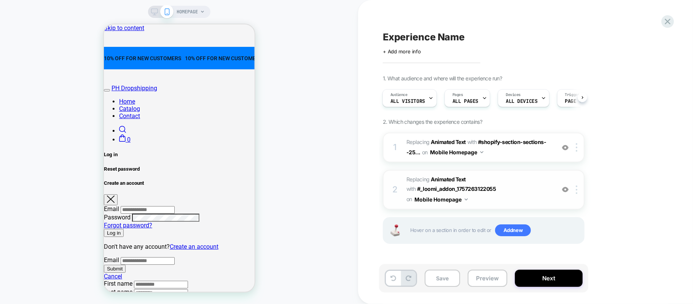
click at [510, 190] on span "#_loomi_addon_1757264095380 Replacing Animated Text WITH #_loomi_addon_17572631…" at bounding box center [478, 189] width 145 height 30
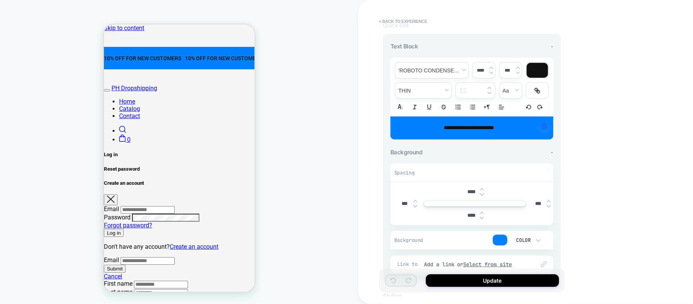
scroll to position [101, 0]
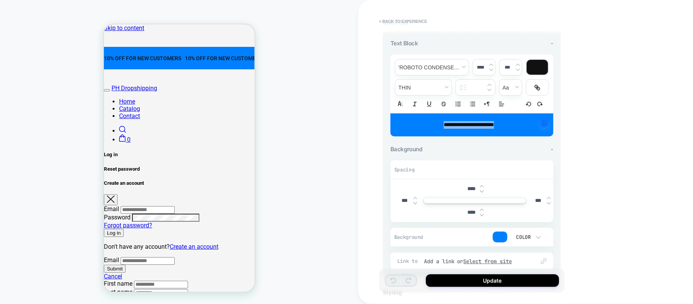
drag, startPoint x: 512, startPoint y: 122, endPoint x: 398, endPoint y: 121, distance: 114.2
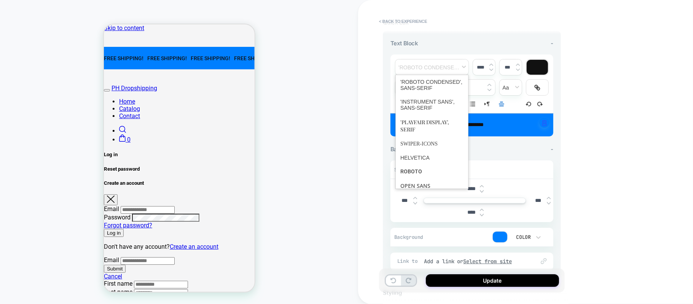
scroll to position [51, 0]
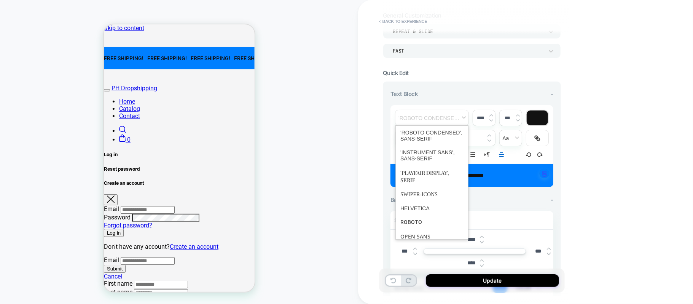
drag, startPoint x: 348, startPoint y: 20, endPoint x: 640, endPoint y: 244, distance: 367.5
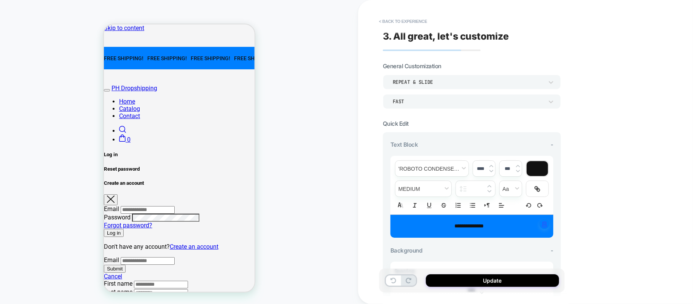
scroll to position [101, 0]
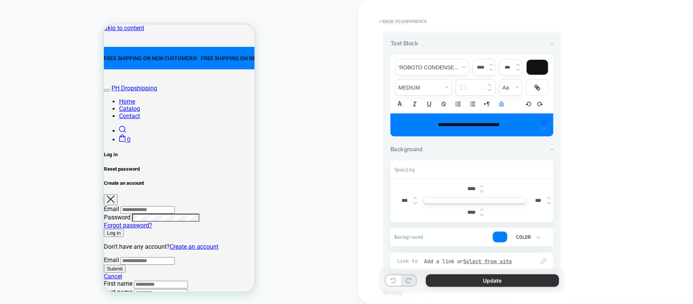
click at [502, 228] on button "Update" at bounding box center [492, 280] width 133 height 13
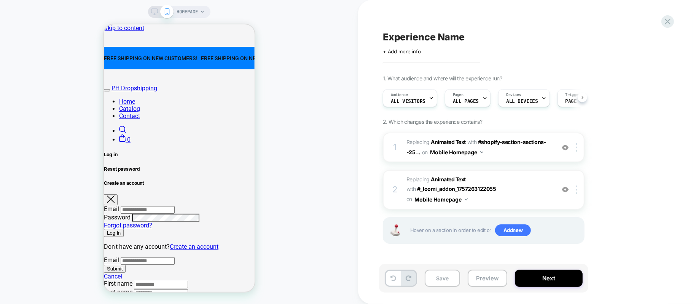
scroll to position [0, 0]
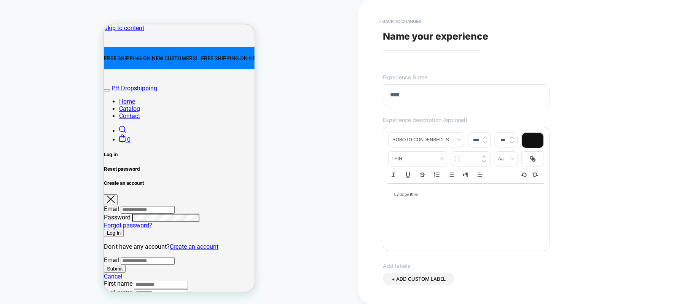
scroll to position [183, 0]
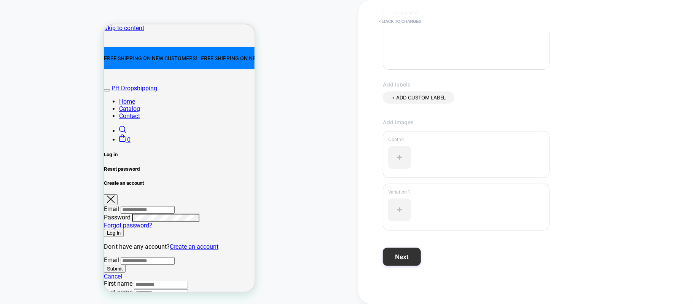
type input "****"
click at [0, 0] on button "Next" at bounding box center [0, 0] width 0 height 0
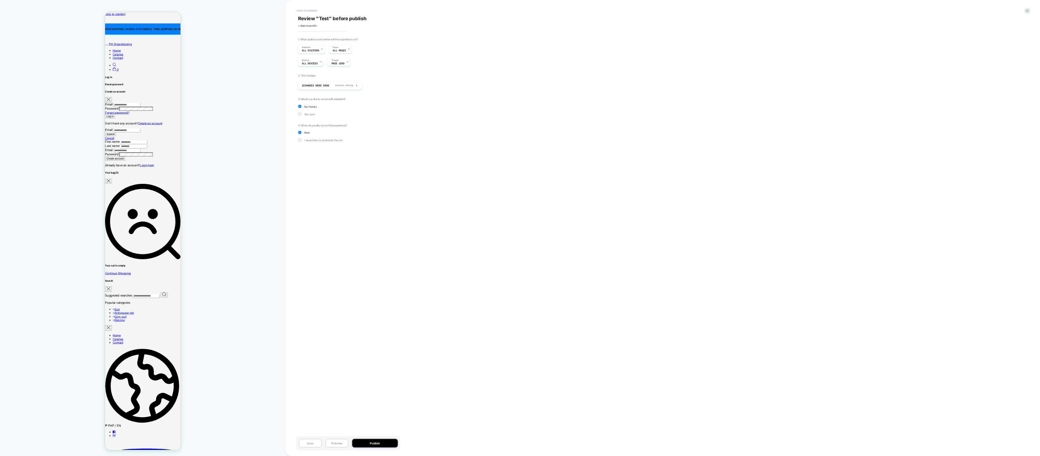
scroll to position [0, 0]
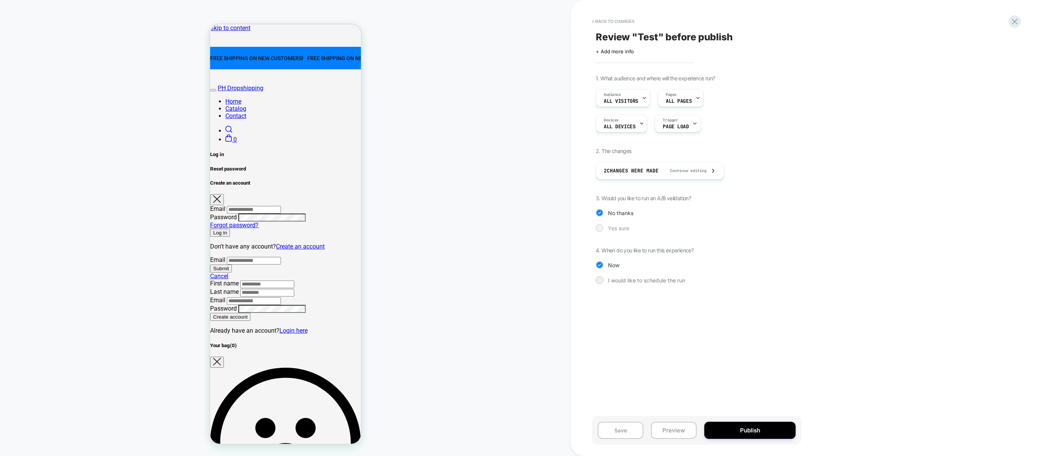
click at [0, 0] on span "Yes sure" at bounding box center [0, 0] width 0 height 0
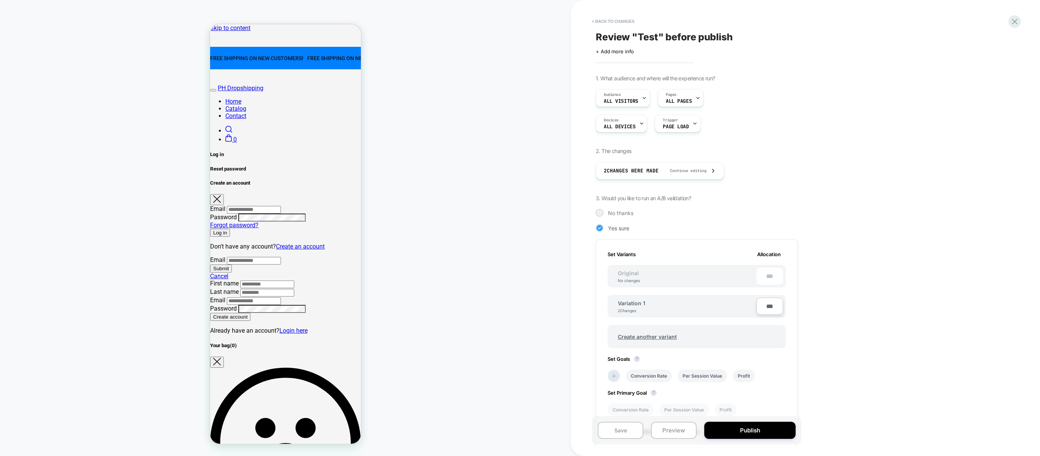
scroll to position [97, 0]
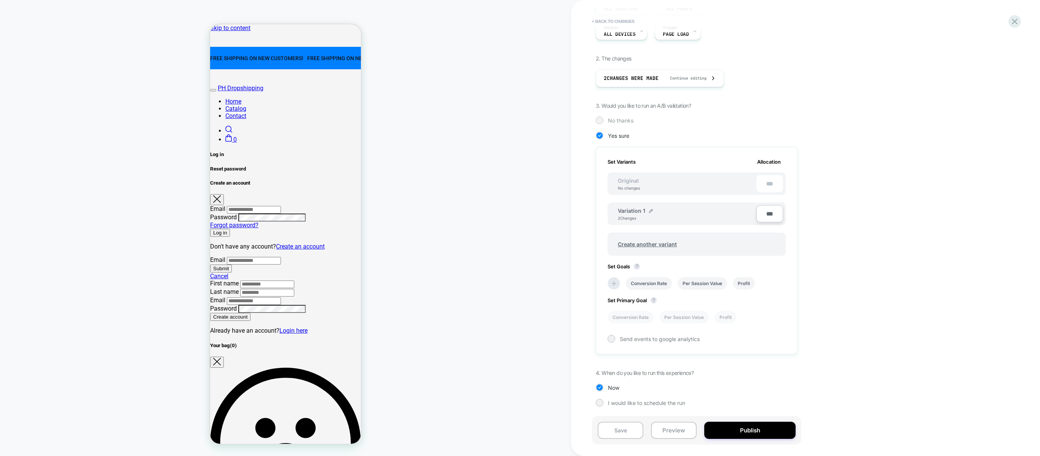
click at [0, 0] on span "No thanks" at bounding box center [0, 0] width 0 height 0
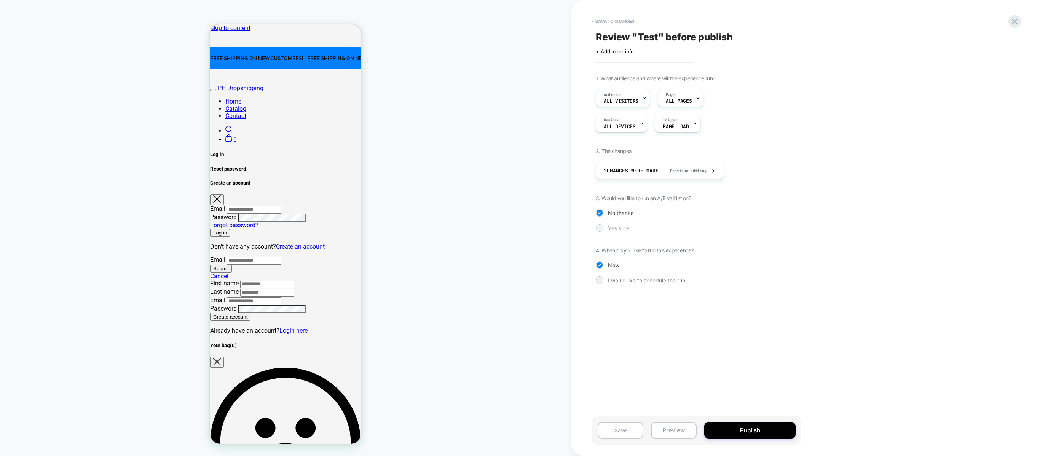
click at [0, 0] on span "Yes sure" at bounding box center [0, 0] width 0 height 0
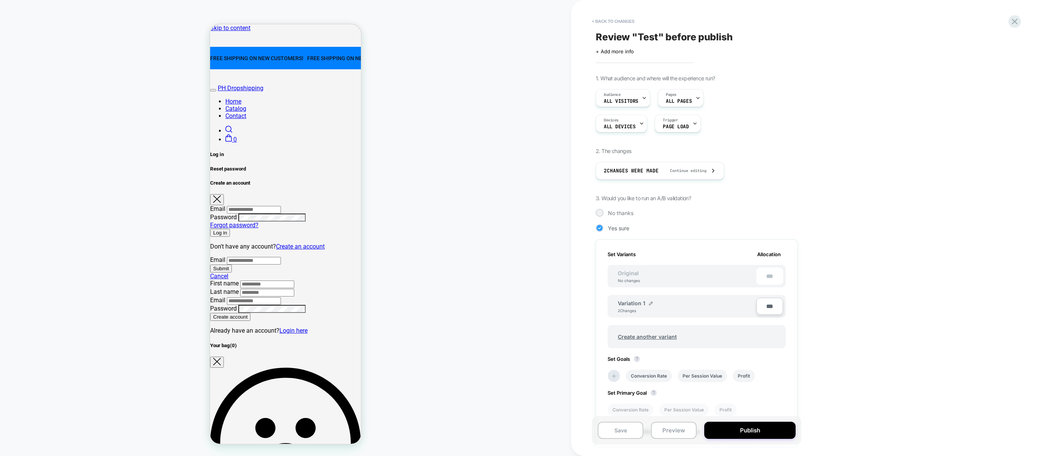
scroll to position [97, 0]
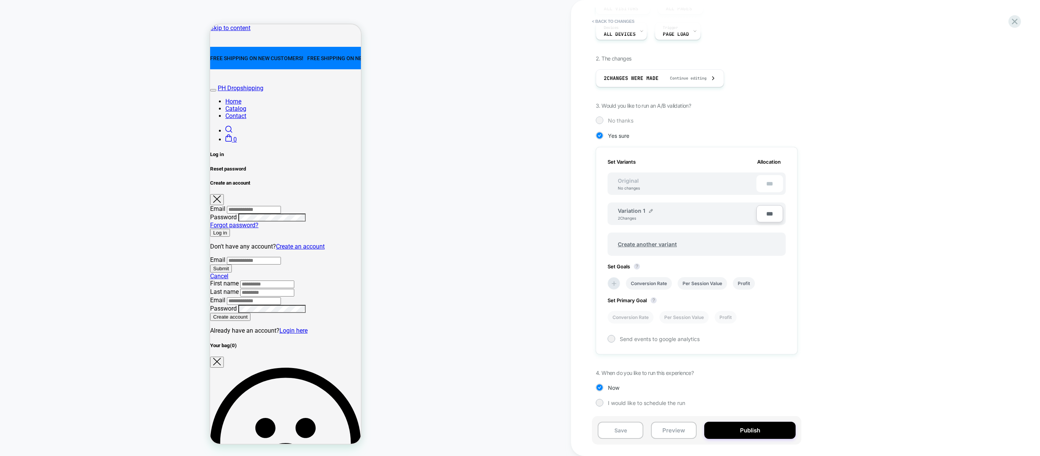
click at [0, 0] on span "No thanks" at bounding box center [0, 0] width 0 height 0
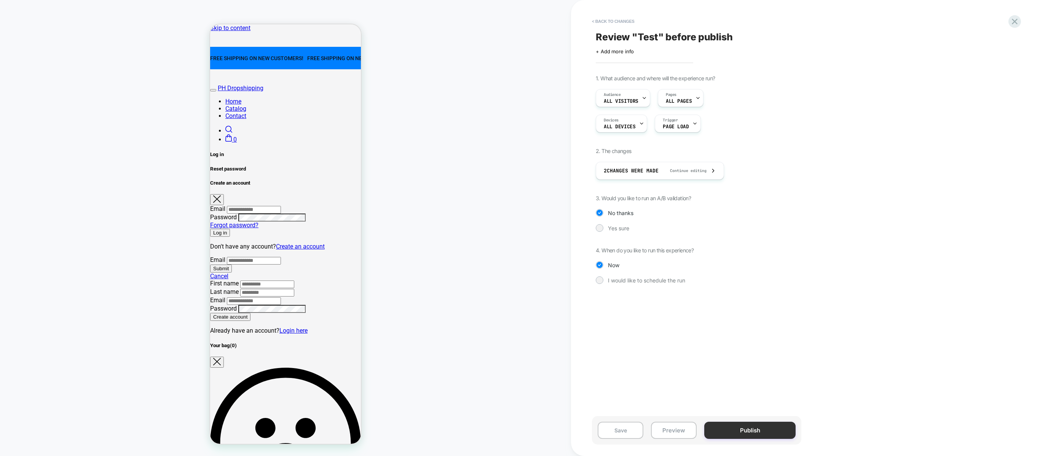
click at [0, 0] on button "Publish" at bounding box center [0, 0] width 0 height 0
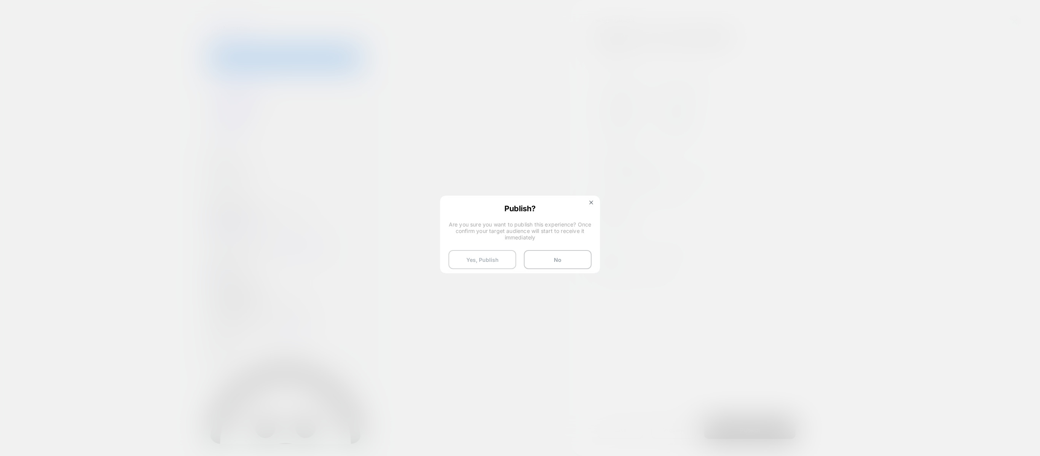
click at [0, 0] on button "Yes, Publish" at bounding box center [0, 0] width 0 height 0
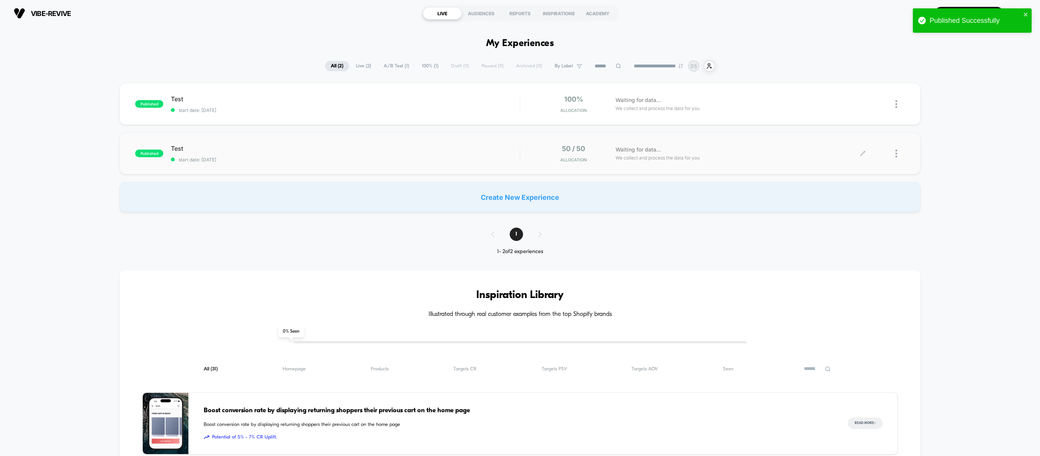
click at [519, 151] on div at bounding box center [884, 154] width 42 height 18
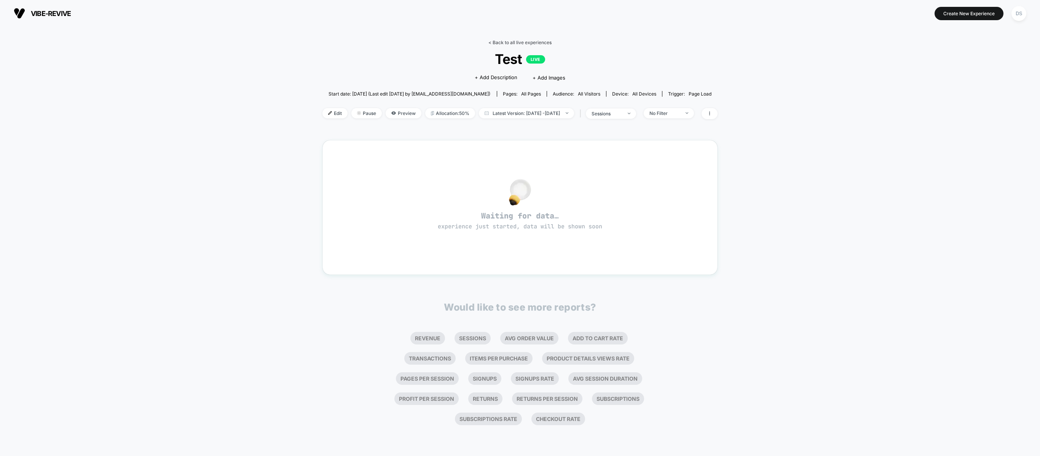
click at [511, 40] on link "< Back to all live experiences" at bounding box center [519, 43] width 63 height 6
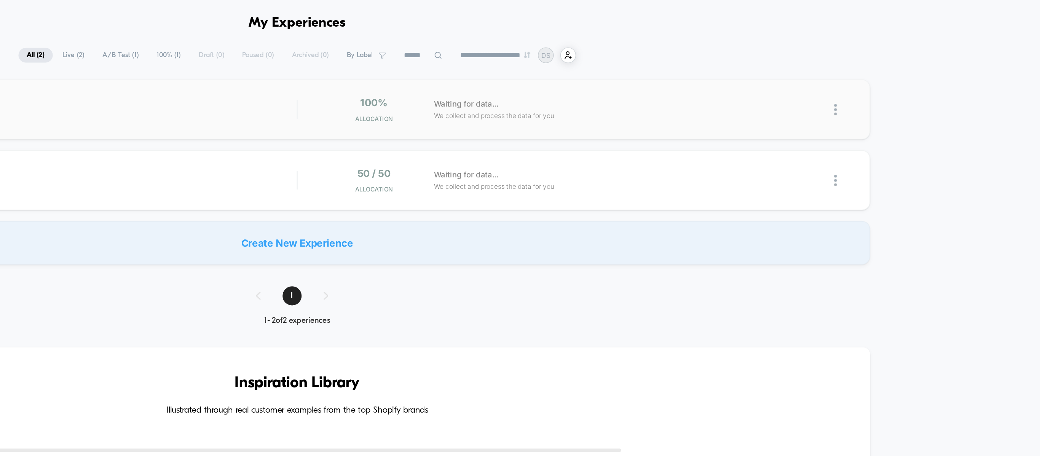
click at [519, 91] on div "published Test start date: [DATE] 100% Allocation Waiting for data... We collec…" at bounding box center [519, 104] width 801 height 42
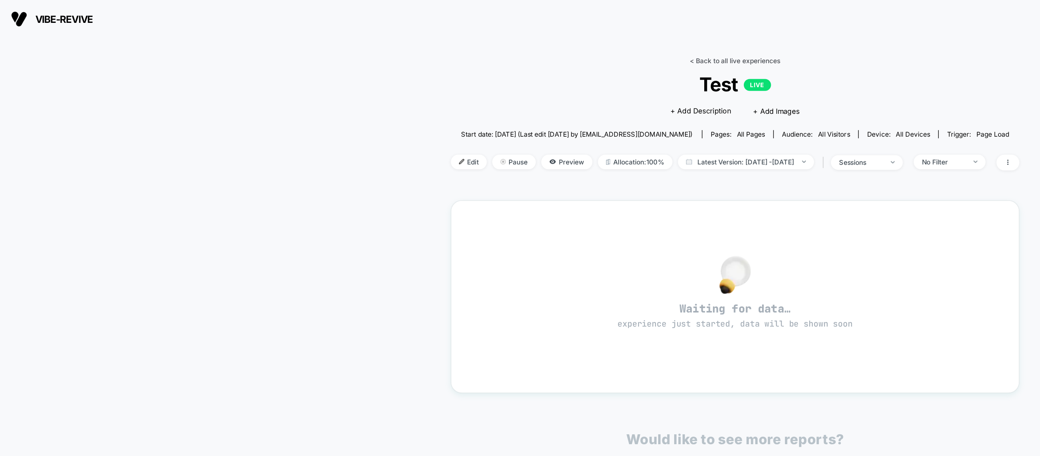
click at [519, 42] on link "< Back to all live experiences" at bounding box center [519, 43] width 63 height 6
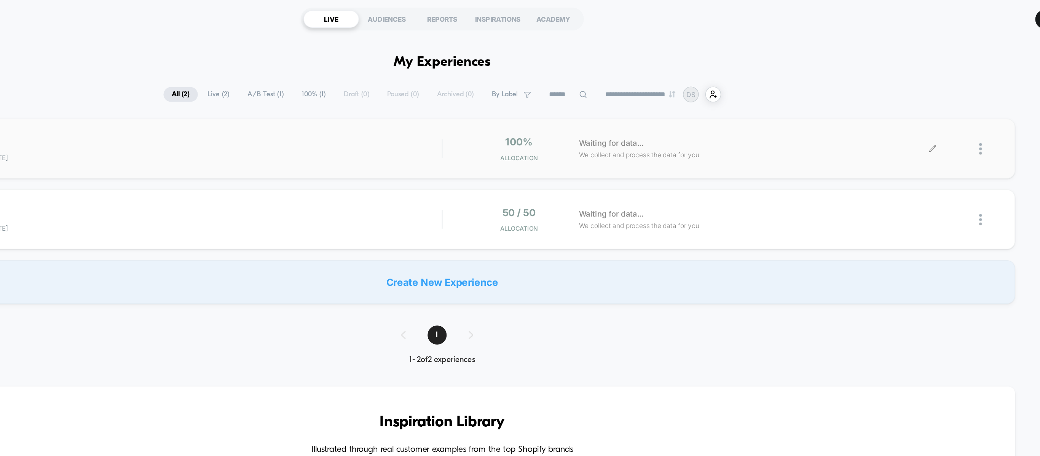
click at [519, 106] on div at bounding box center [884, 104] width 42 height 18
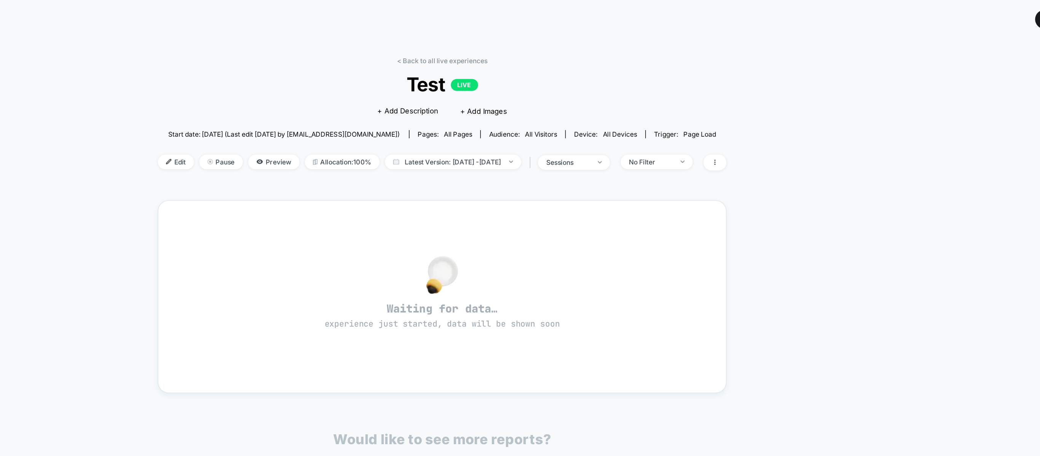
drag, startPoint x: 798, startPoint y: 161, endPoint x: 766, endPoint y: 189, distance: 42.6
click at [519, 189] on div "< Back to all live experiences Test LIVE Click to edit experience details + Add…" at bounding box center [520, 241] width 1040 height 429
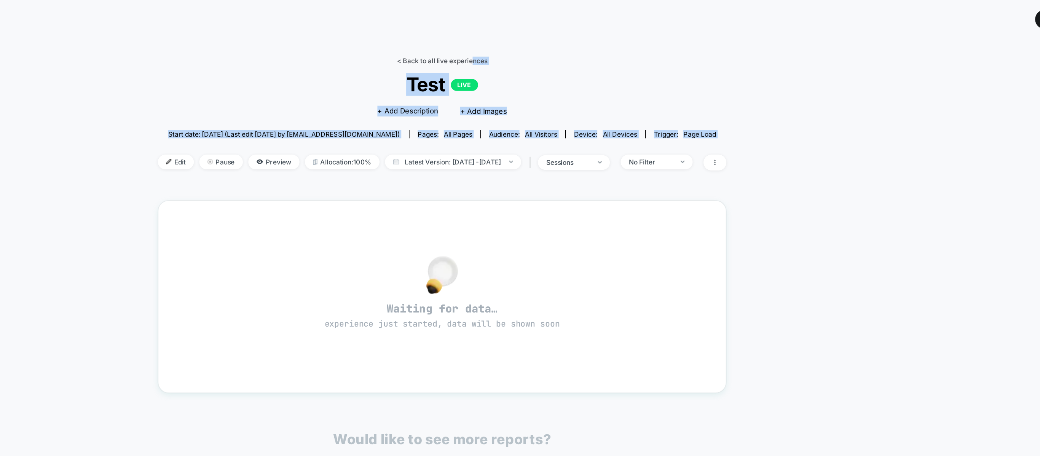
drag, startPoint x: 766, startPoint y: 189, endPoint x: 540, endPoint y: 42, distance: 269.0
click at [519, 42] on div "< Back to all live experiences Test LIVE Click to edit experience details + Add…" at bounding box center [520, 241] width 1040 height 429
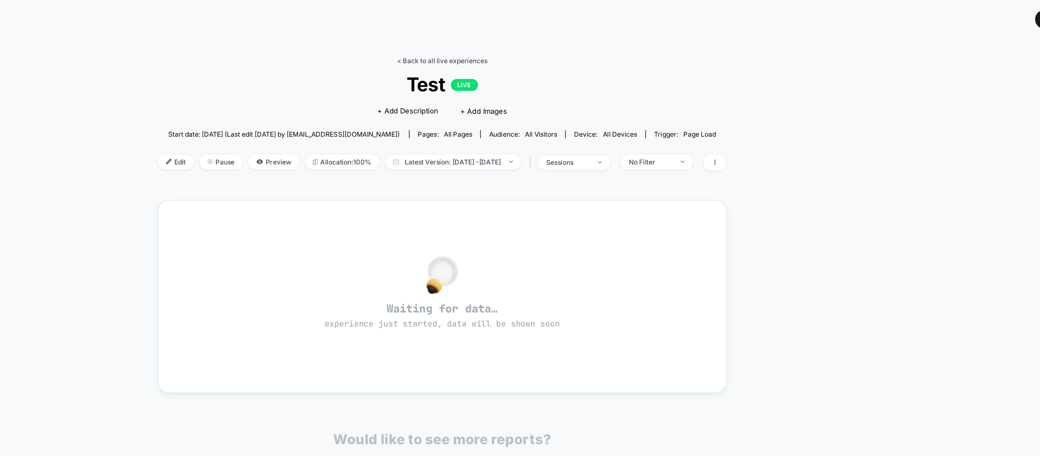
click at [519, 42] on link "< Back to all live experiences" at bounding box center [519, 43] width 63 height 6
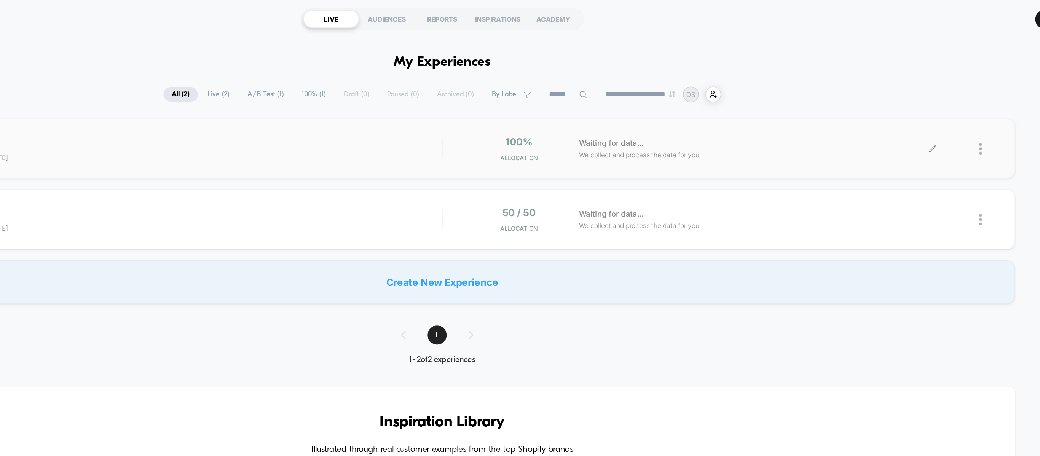
click at [519, 102] on div at bounding box center [900, 104] width 10 height 18
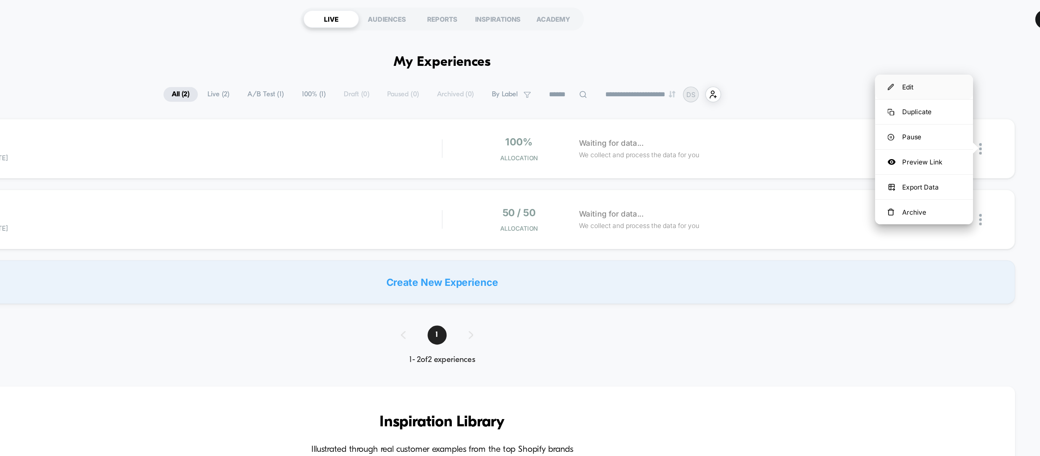
click at [519, 61] on div "Edit" at bounding box center [856, 60] width 68 height 17
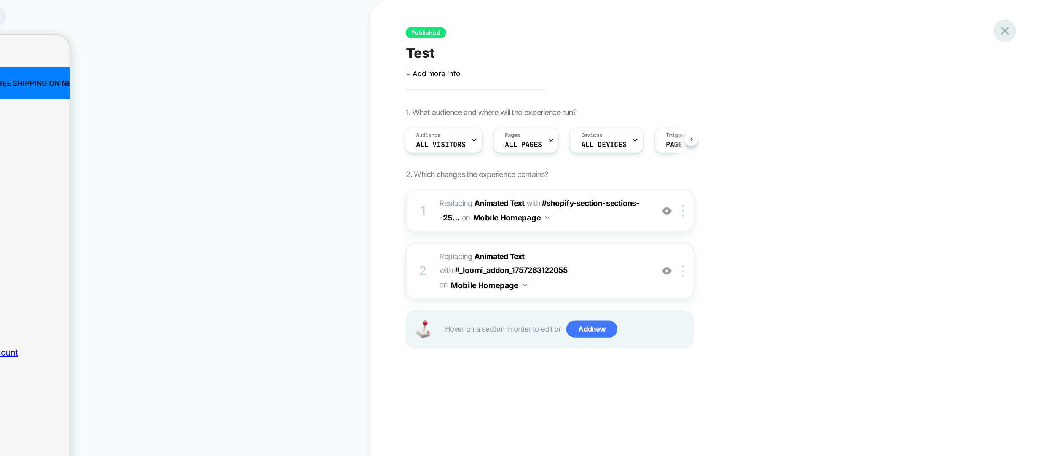
click at [519, 23] on icon at bounding box center [1014, 21] width 10 height 10
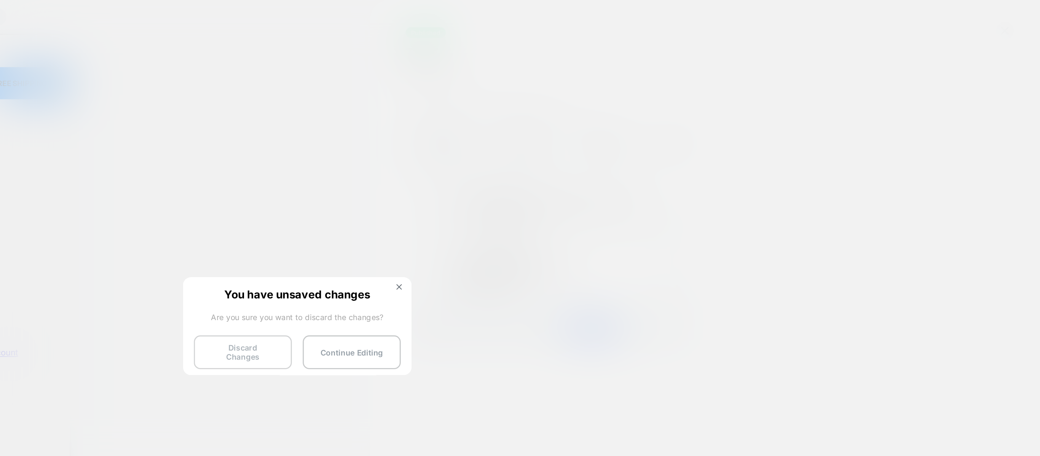
click at [490, 228] on button "Discard Changes" at bounding box center [481, 246] width 68 height 24
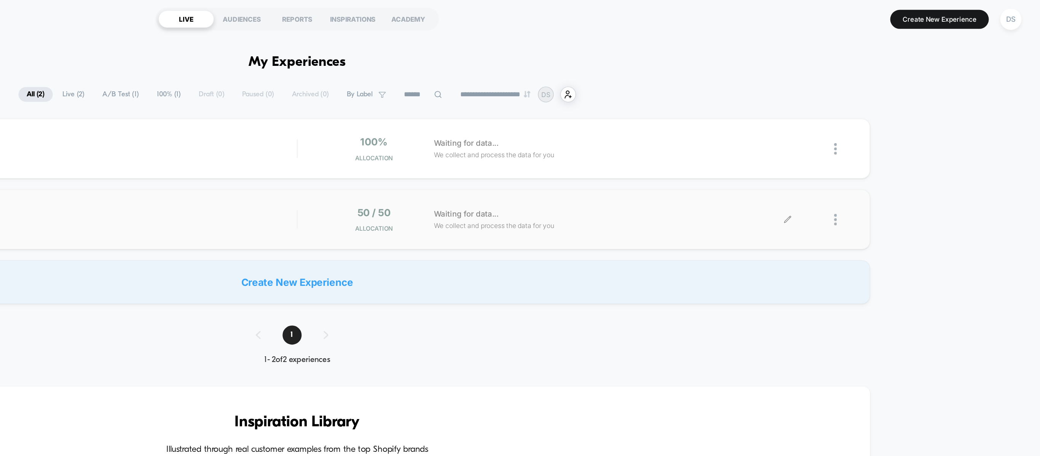
click at [519, 148] on div at bounding box center [900, 154] width 10 height 18
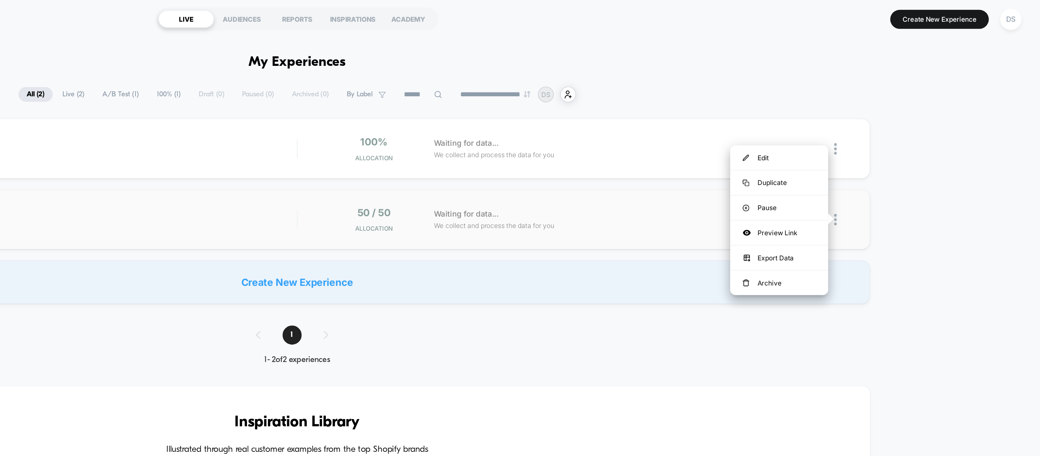
click at [519, 145] on div "Waiting for data... We collect and process the data for you" at bounding box center [737, 154] width 251 height 18
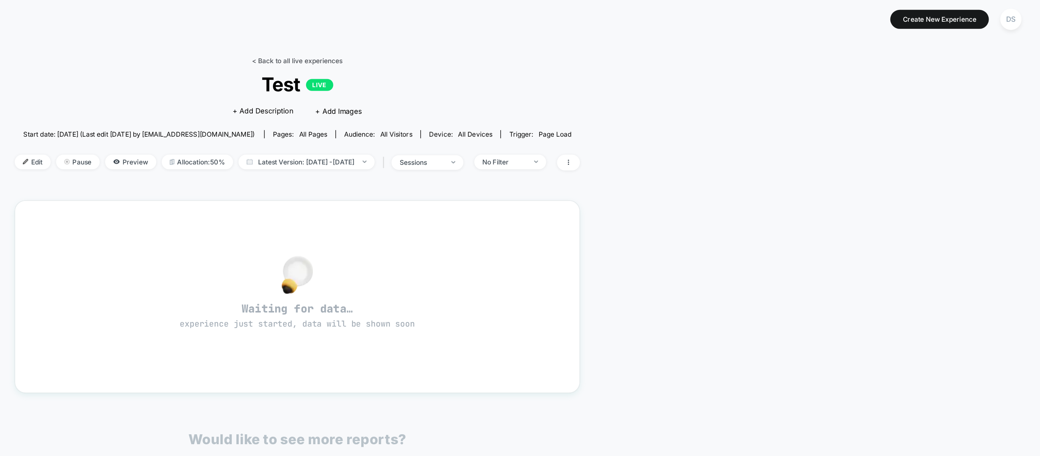
click at [519, 41] on link "< Back to all live experiences" at bounding box center [519, 43] width 63 height 6
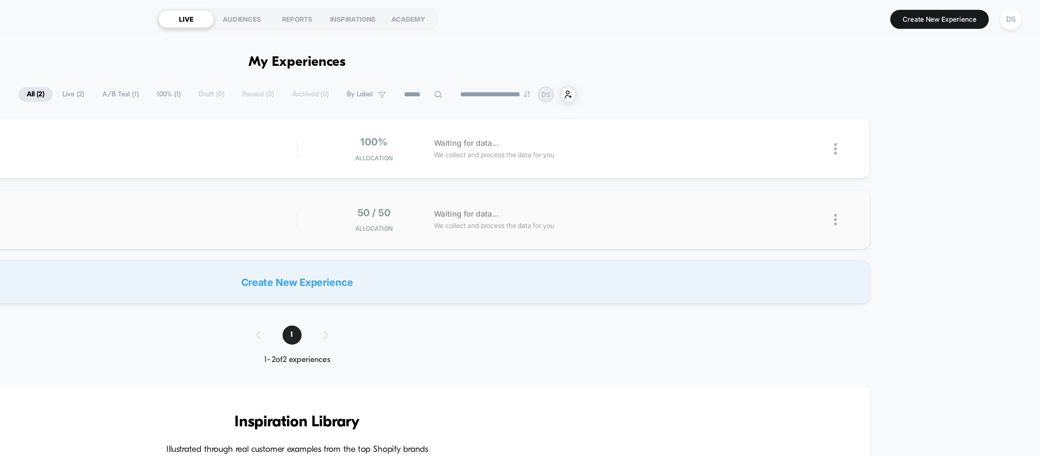
drag, startPoint x: 897, startPoint y: 149, endPoint x: 537, endPoint y: 136, distance: 360.2
click at [519, 136] on div "published Test start date: [DATE] 50 / 50 Allocation Waiting for data... We col…" at bounding box center [519, 153] width 801 height 42
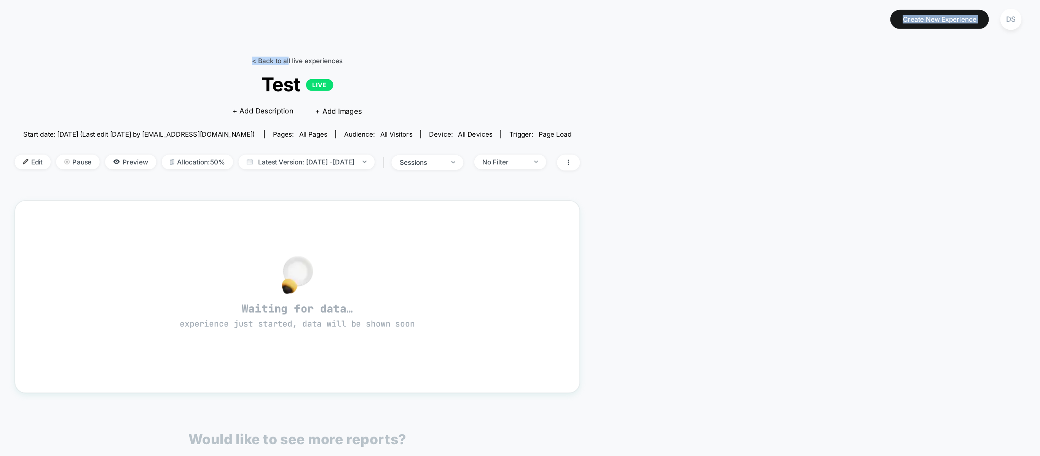
drag, startPoint x: 537, startPoint y: 136, endPoint x: 513, endPoint y: 39, distance: 99.6
click at [513, 39] on html "vibe-revive [URL][DOMAIN_NAME] Create New Experience DS vibe-revive < Back to a…" at bounding box center [520, 228] width 1040 height 456
click at [516, 40] on link "< Back to all live experiences" at bounding box center [519, 43] width 63 height 6
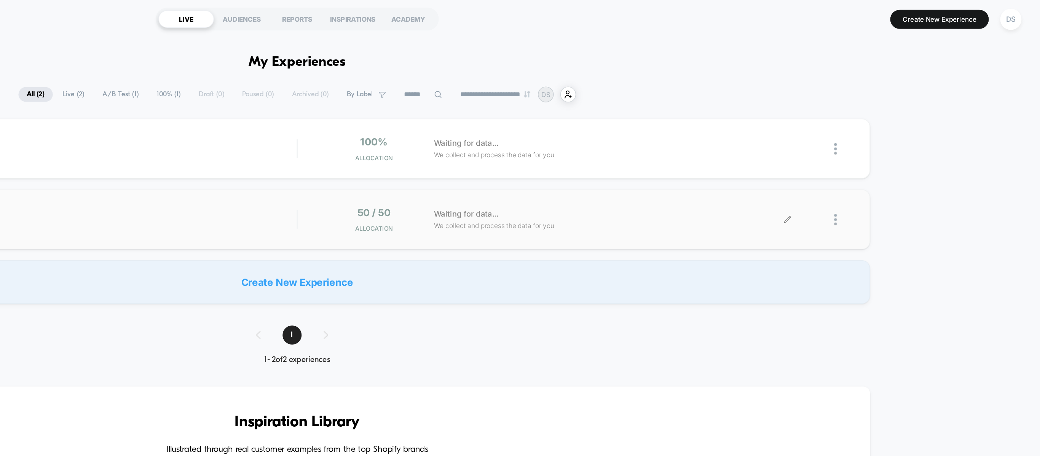
click at [519, 153] on div at bounding box center [884, 154] width 42 height 18
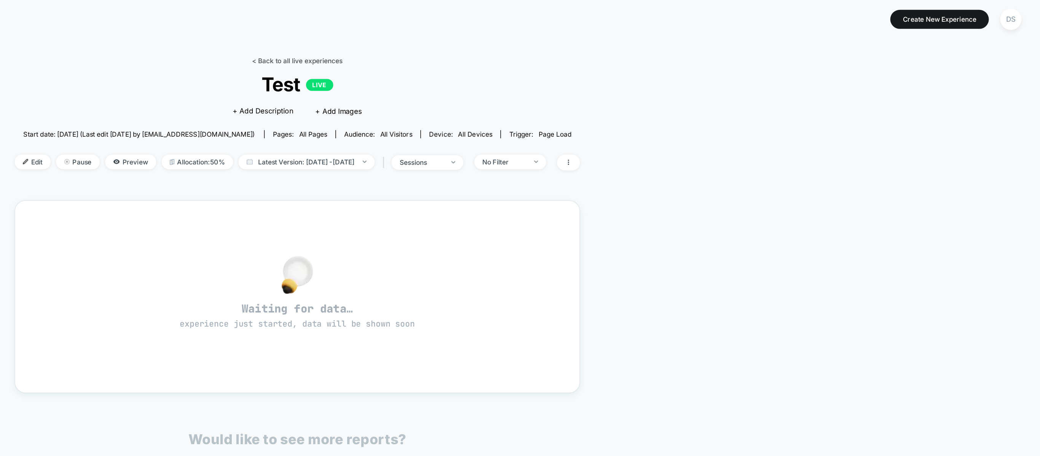
click at [519, 40] on link "< Back to all live experiences" at bounding box center [519, 43] width 63 height 6
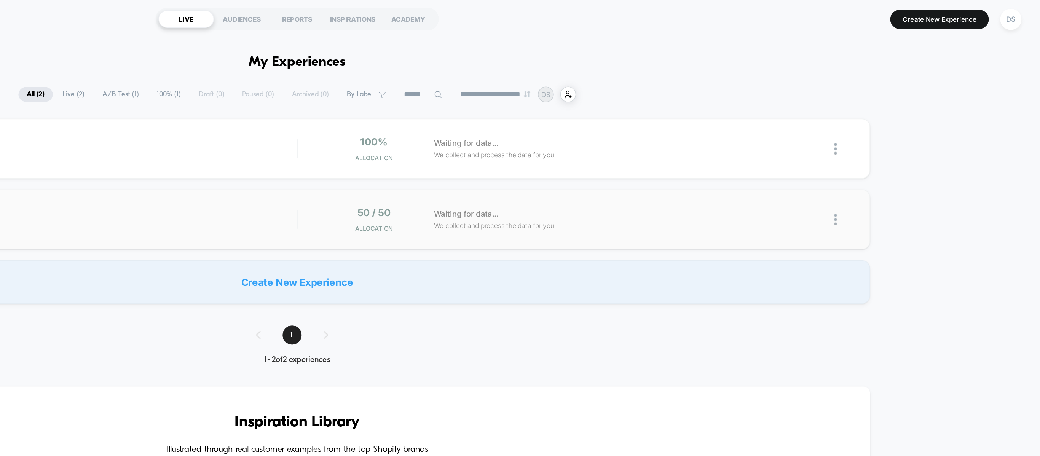
click at [519, 152] on img at bounding box center [896, 154] width 2 height 8
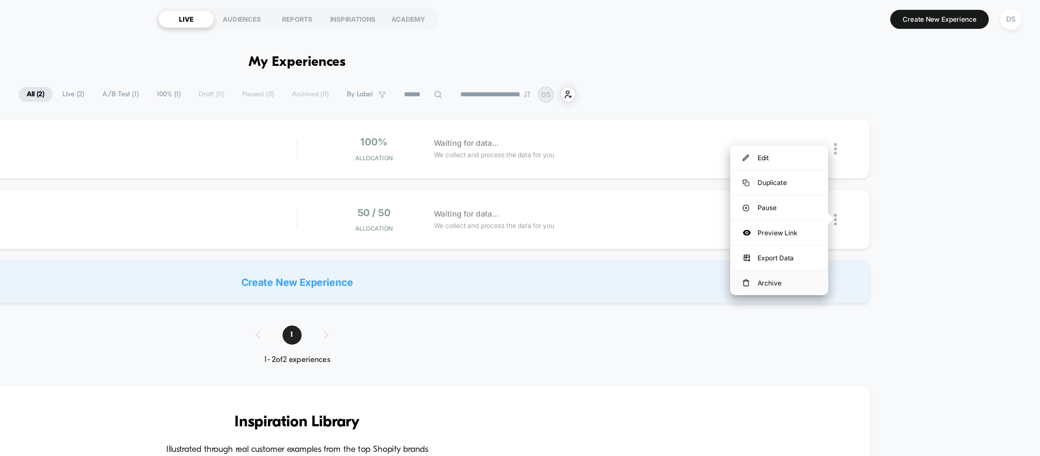
click at [519, 190] on div "Archive" at bounding box center [856, 197] width 68 height 17
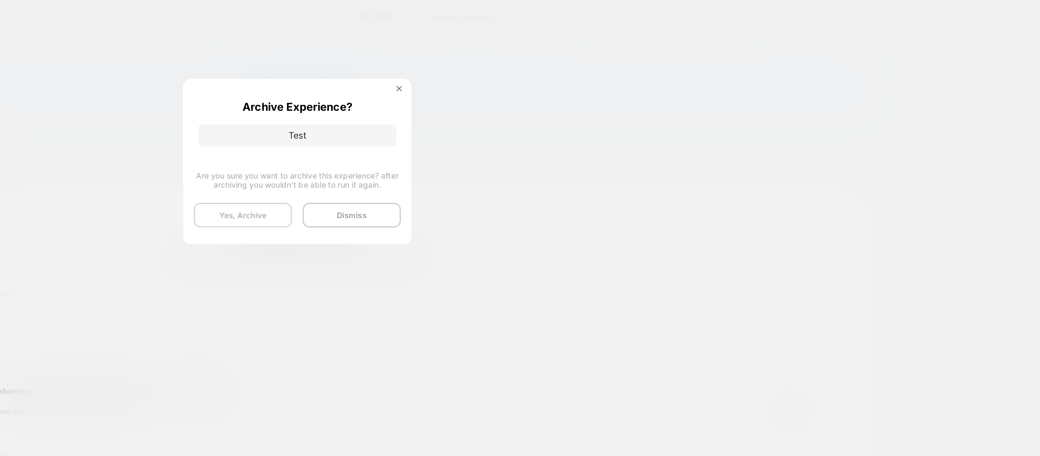
click at [499, 228] on button "Yes, Archive" at bounding box center [481, 287] width 68 height 17
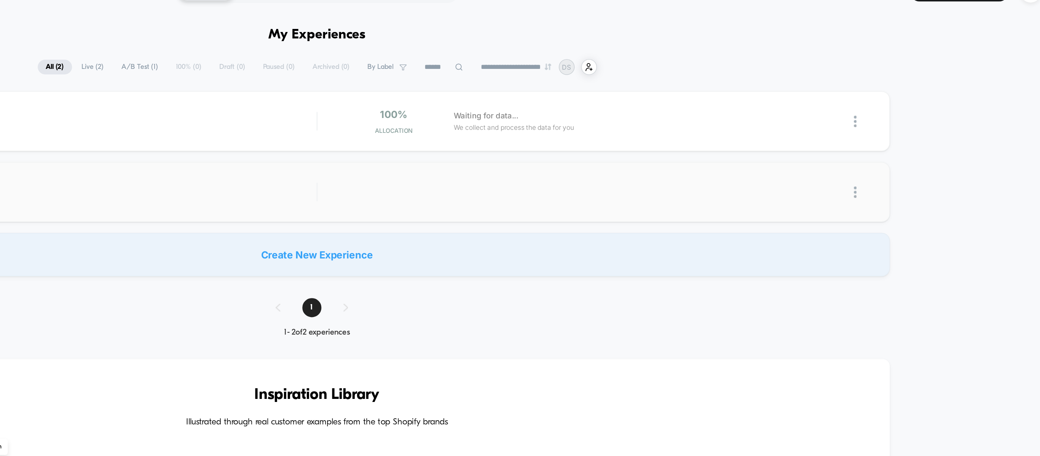
click at [519, 150] on img at bounding box center [896, 154] width 2 height 8
click at [519, 176] on div "Delete" at bounding box center [856, 179] width 68 height 17
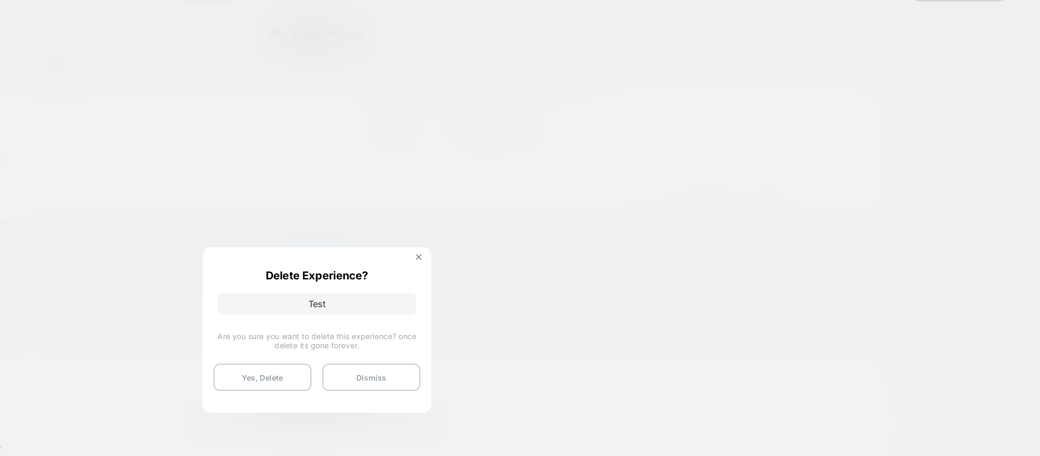
click at [502, 228] on button "Yes, Delete" at bounding box center [481, 282] width 68 height 19
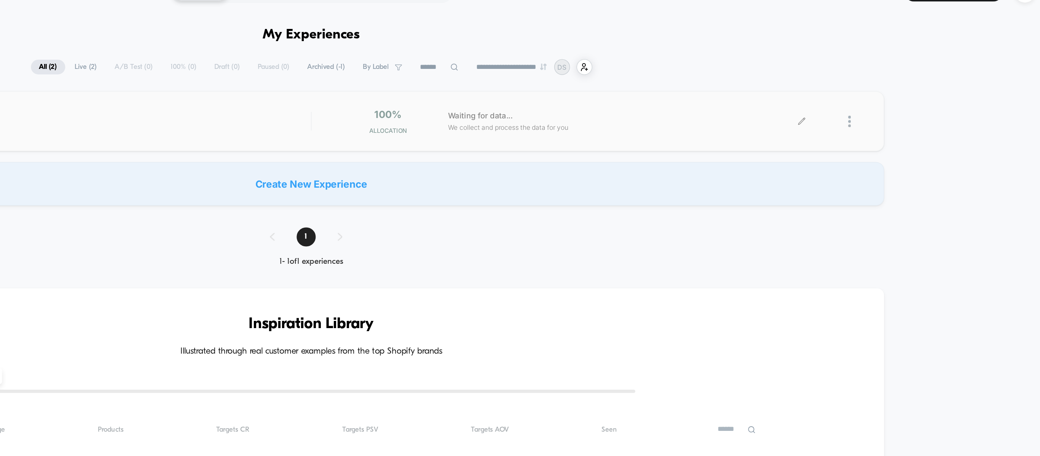
click at [519, 105] on div at bounding box center [884, 104] width 42 height 18
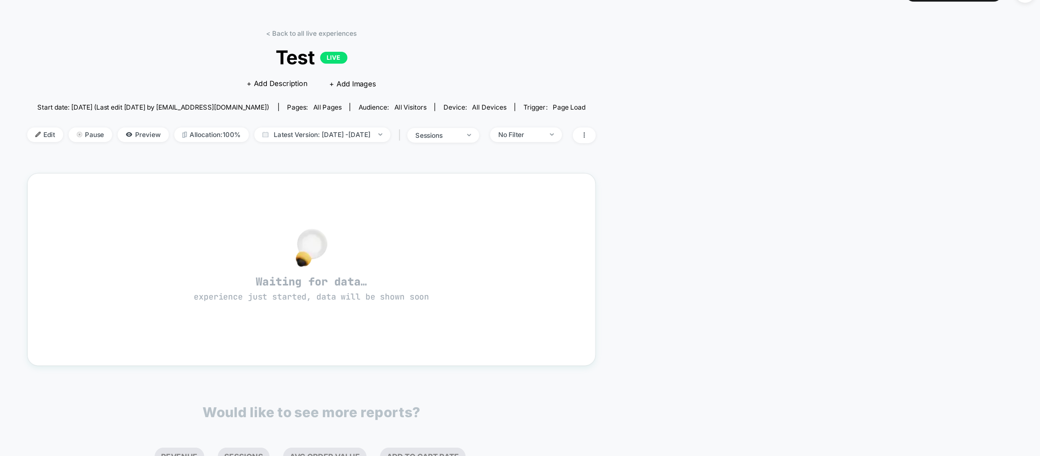
click at [498, 37] on div "< Back to all live experiences Test LIVE Click to edit experience details + Add…" at bounding box center [519, 231] width 397 height 395
click at [502, 40] on link "< Back to all live experiences" at bounding box center [519, 43] width 63 height 6
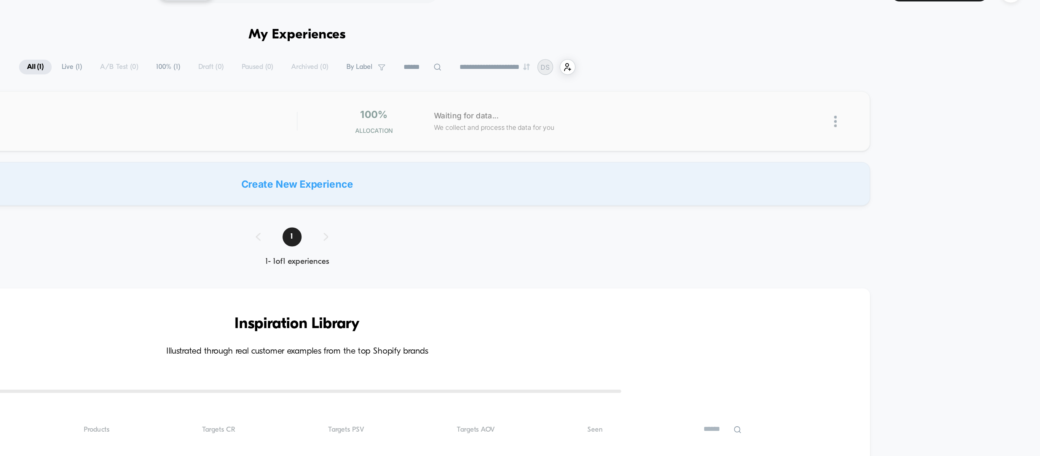
click at [519, 104] on img at bounding box center [896, 104] width 2 height 8
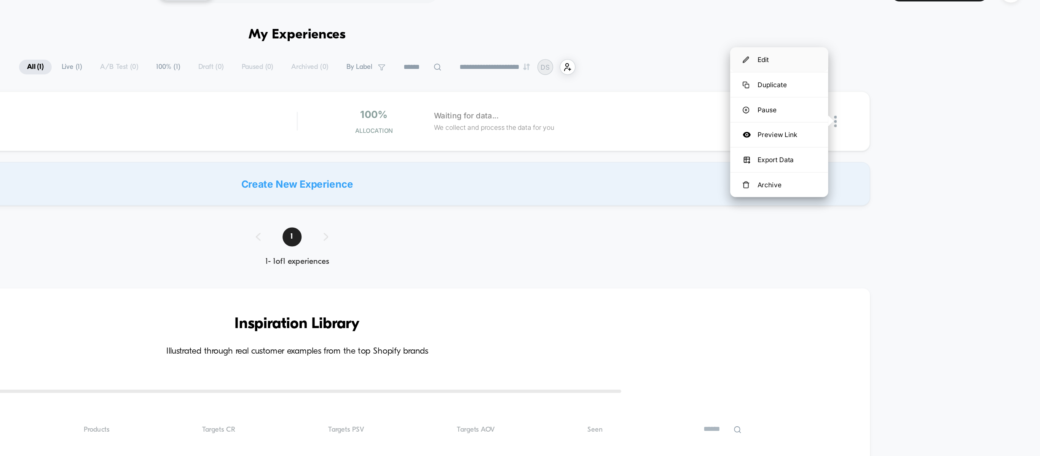
click at [519, 59] on div "Edit" at bounding box center [856, 60] width 68 height 17
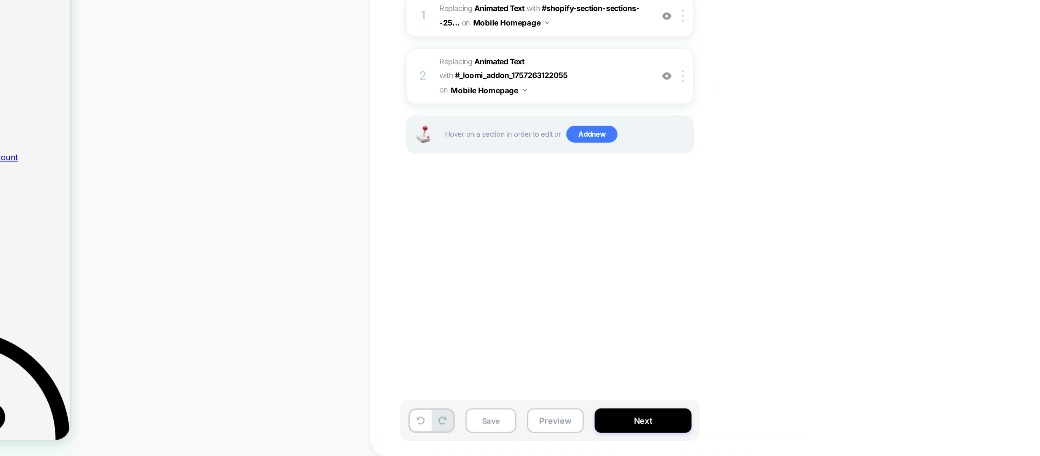
click at [519, 228] on div "Save Preview Next" at bounding box center [696, 430] width 209 height 29
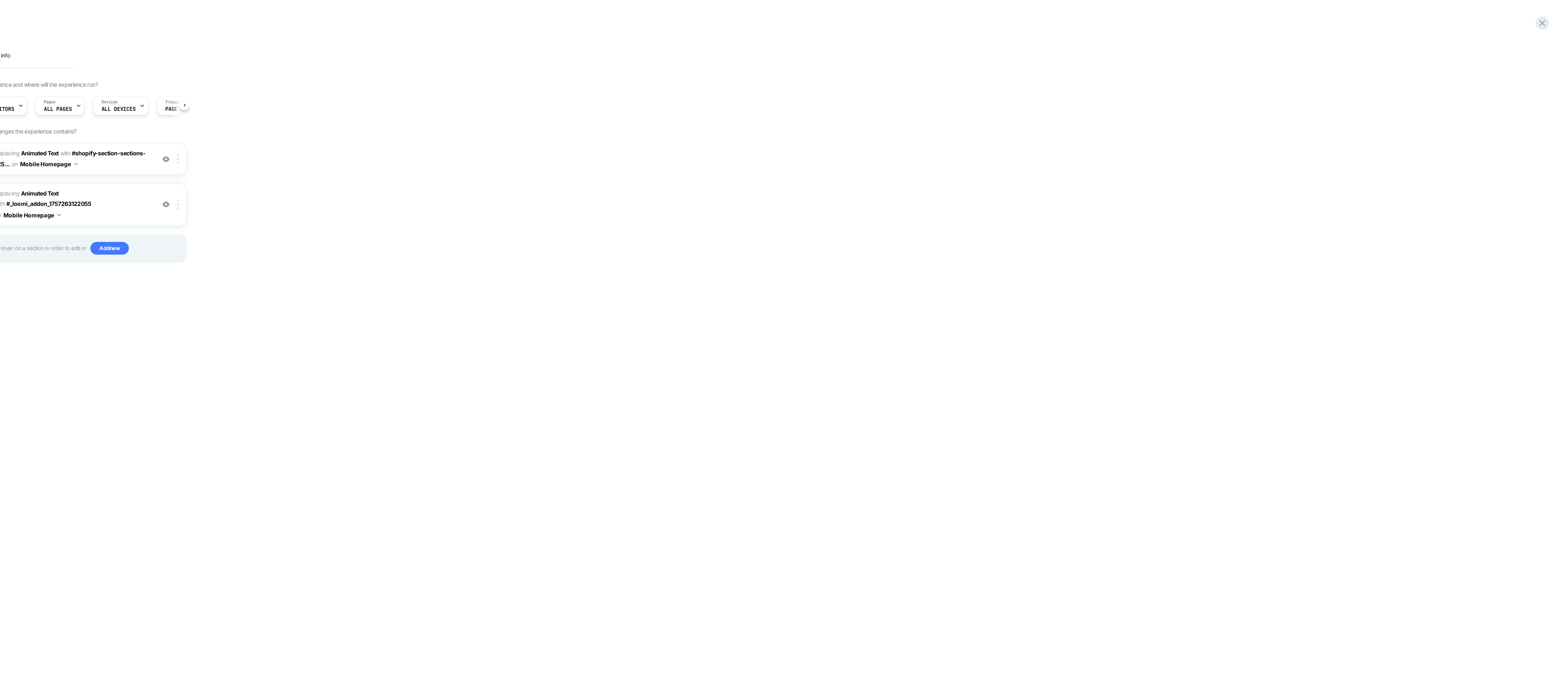
drag, startPoint x: 1164, startPoint y: 177, endPoint x: 1200, endPoint y: 185, distance: 36.9
click at [391, 172] on div "Published Test Click to edit experience details + Add more info 1. What audienc…" at bounding box center [999, 344] width 1137 height 688
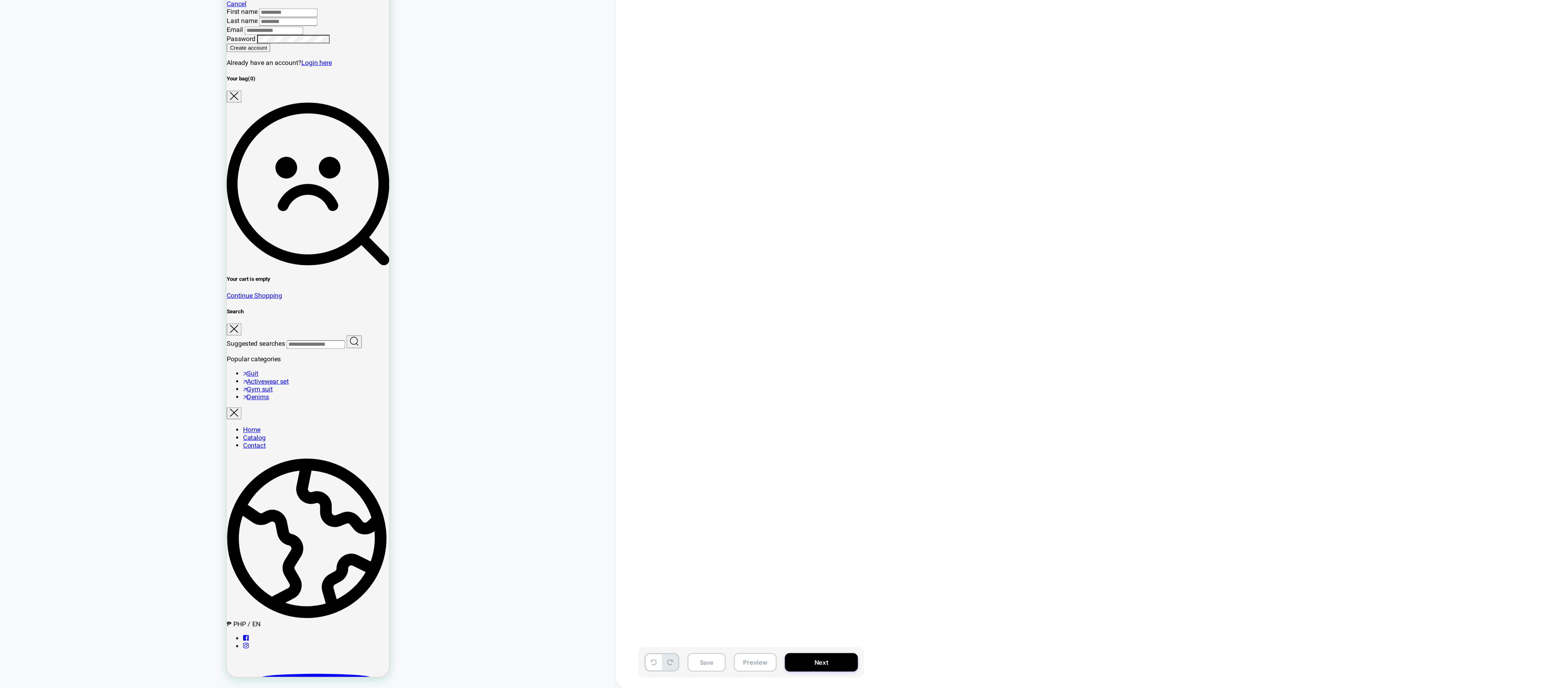
scroll to position [0, 0]
click at [391, 172] on button "Next" at bounding box center [575, 668] width 51 height 13
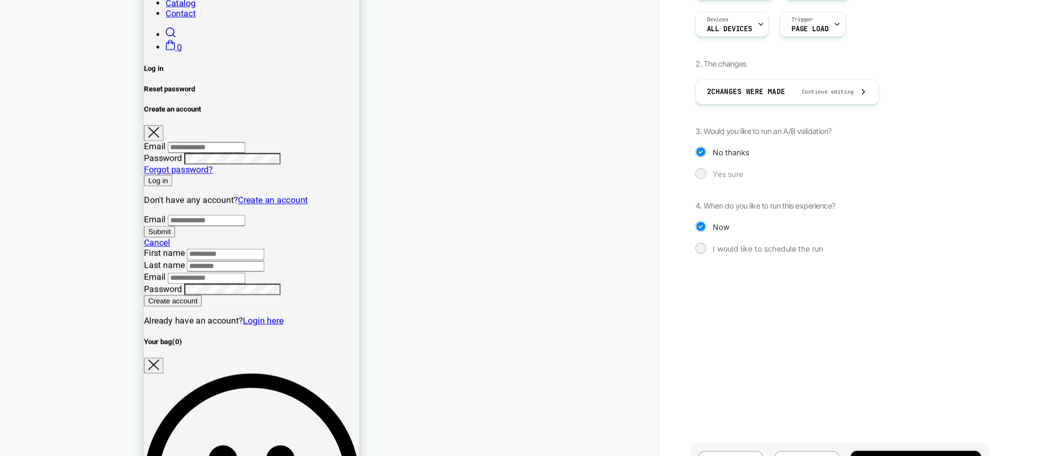
click at [617, 231] on span "Yes sure" at bounding box center [618, 228] width 21 height 6
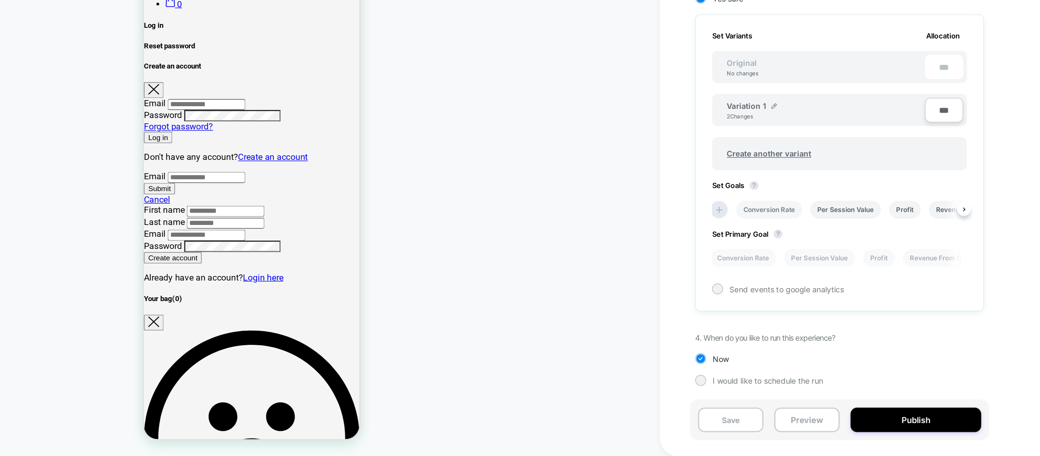
click at [640, 279] on li "Conversion Rate" at bounding box center [647, 283] width 46 height 13
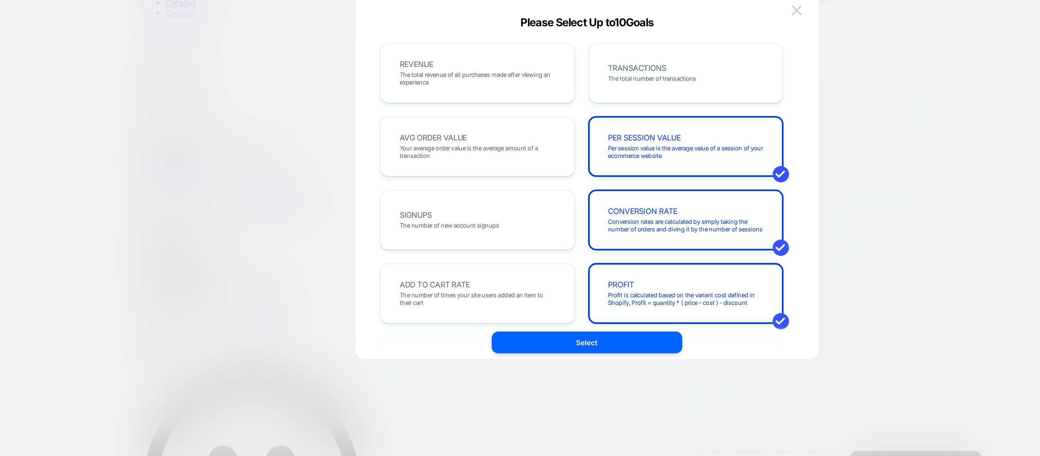
click at [0, 0] on div "Please Select Up to 10 Goals" at bounding box center [0, 0] width 0 height 0
click at [663, 116] on img at bounding box center [666, 113] width 7 height 6
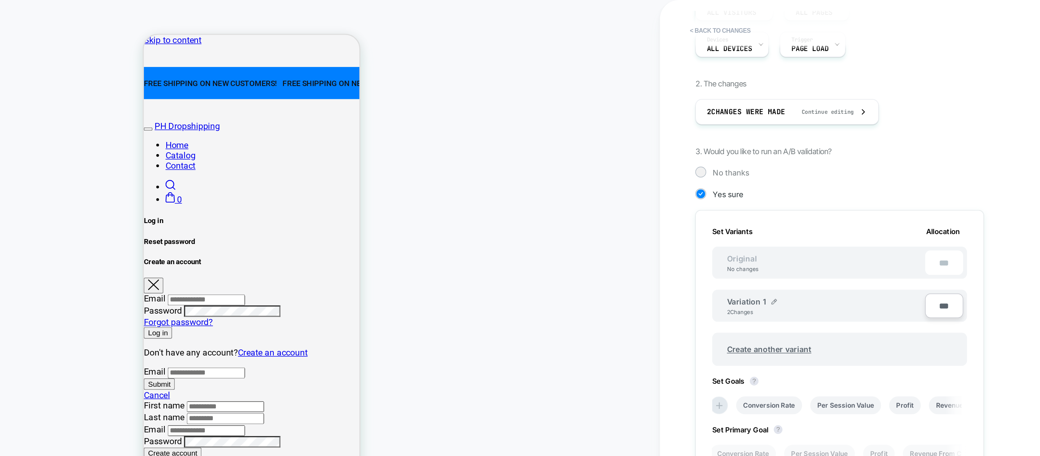
drag, startPoint x: 720, startPoint y: 98, endPoint x: 606, endPoint y: 100, distance: 114.2
click at [0, 0] on div "1. What audience and where will the experience run? Audience All Visitors Pages…" at bounding box center [0, 0] width 0 height 0
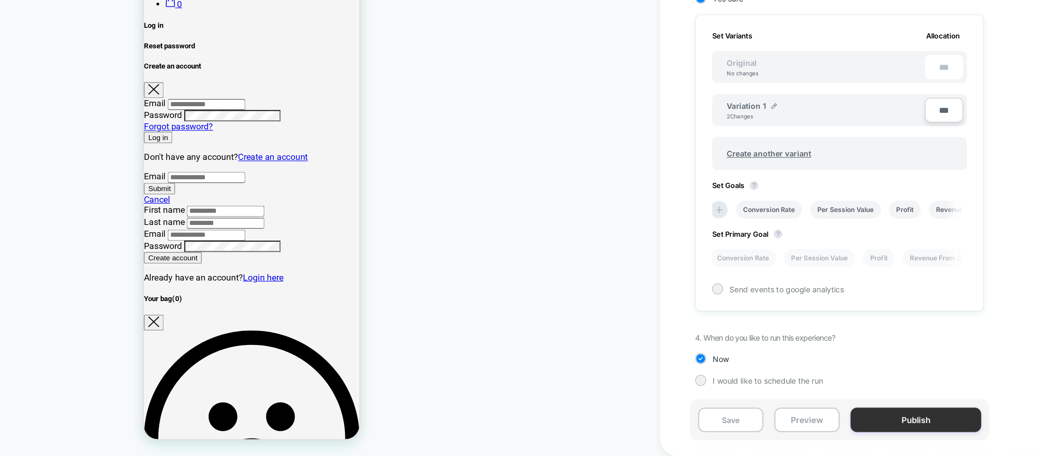
click at [722, 425] on button "Publish" at bounding box center [749, 430] width 91 height 17
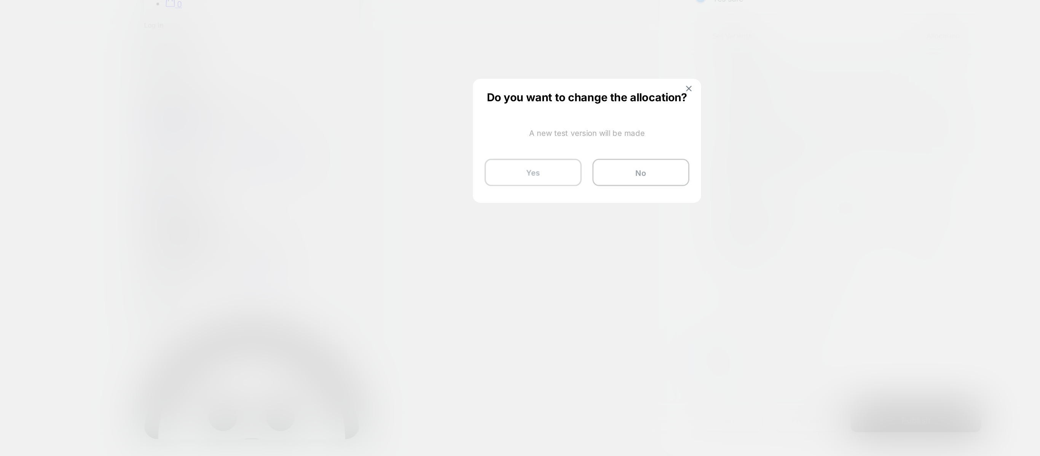
click at [0, 0] on button "Yes" at bounding box center [0, 0] width 0 height 0
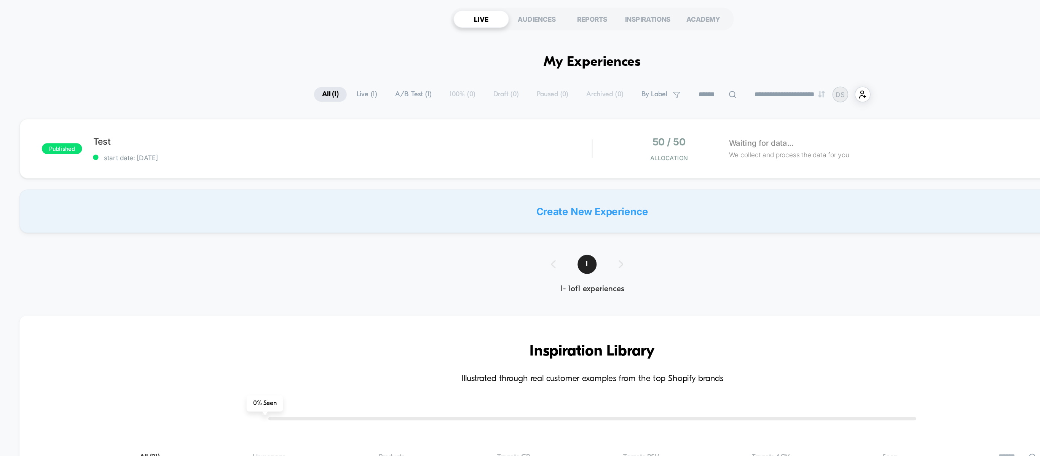
click at [390, 66] on span "A/B Test ( 1 )" at bounding box center [394, 66] width 37 height 10
click at [333, 61] on span "All ( 1 )" at bounding box center [336, 66] width 23 height 10
click at [387, 61] on span "A/B Test ( 1 )" at bounding box center [394, 66] width 37 height 10
drag, startPoint x: 288, startPoint y: 146, endPoint x: 293, endPoint y: 146, distance: 4.6
click at [289, 146] on div "Create New Experience" at bounding box center [519, 147] width 801 height 30
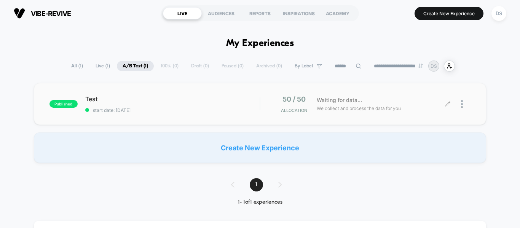
click at [460, 102] on div at bounding box center [459, 104] width 22 height 18
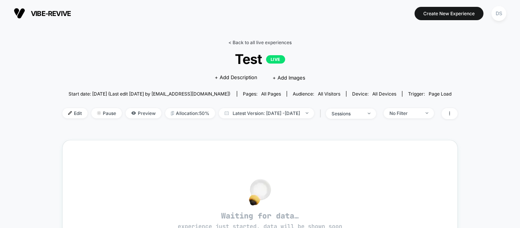
click at [232, 41] on link "< Back to all live experiences" at bounding box center [259, 43] width 63 height 6
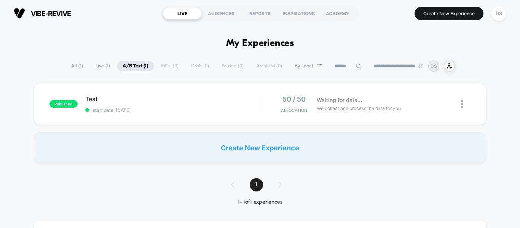
click at [75, 63] on span "All ( 1 )" at bounding box center [76, 66] width 23 height 10
click at [459, 105] on div at bounding box center [459, 104] width 22 height 18
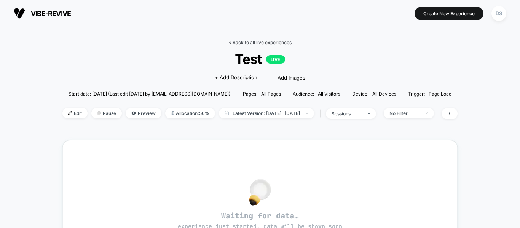
click at [231, 42] on link "< Back to all live experiences" at bounding box center [259, 43] width 63 height 6
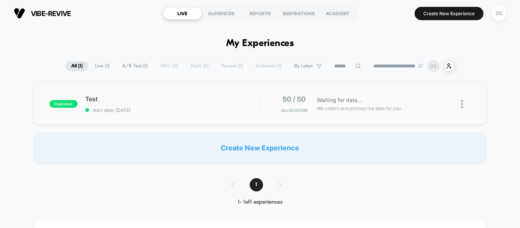
click at [462, 104] on img at bounding box center [462, 104] width 2 height 8
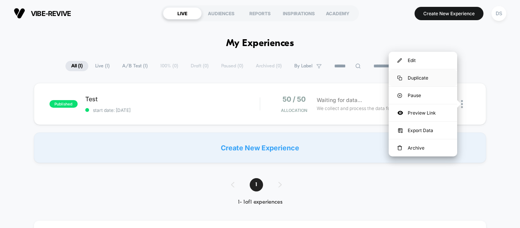
click at [417, 79] on div "Duplicate" at bounding box center [423, 77] width 68 height 17
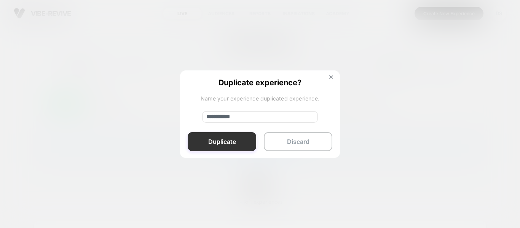
click at [221, 134] on button "Duplicate" at bounding box center [222, 141] width 68 height 19
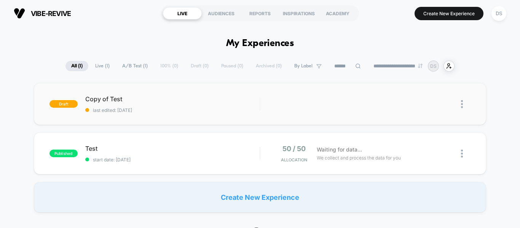
click at [461, 105] on img at bounding box center [462, 104] width 2 height 8
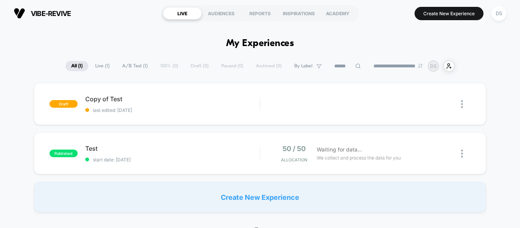
click at [132, 64] on span "A/B Test ( 1 )" at bounding box center [134, 66] width 37 height 10
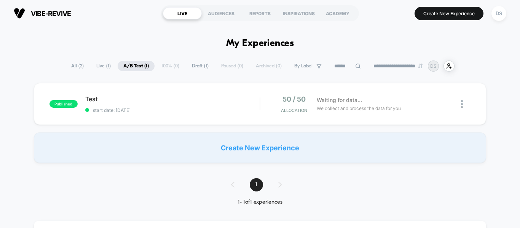
click at [80, 61] on div "**********" at bounding box center [259, 66] width 389 height 11
click at [78, 64] on span "All ( 2 )" at bounding box center [77, 66] width 24 height 10
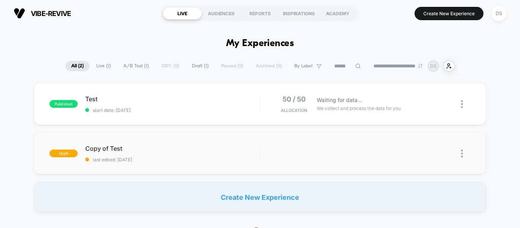
click at [462, 153] on img at bounding box center [462, 154] width 2 height 8
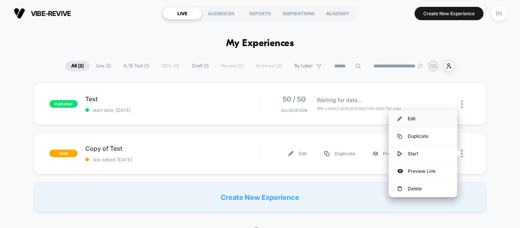
click at [420, 119] on div "Edit" at bounding box center [423, 118] width 68 height 17
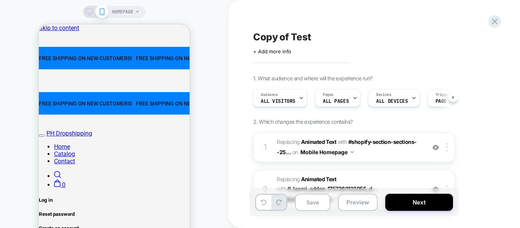
scroll to position [73, 0]
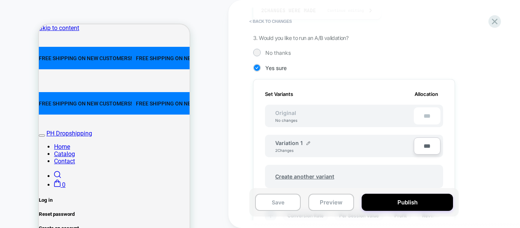
scroll to position [130, 0]
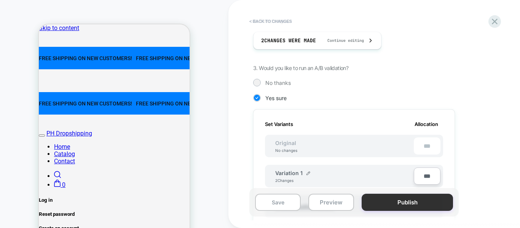
click at [412, 198] on button "Publish" at bounding box center [407, 202] width 91 height 17
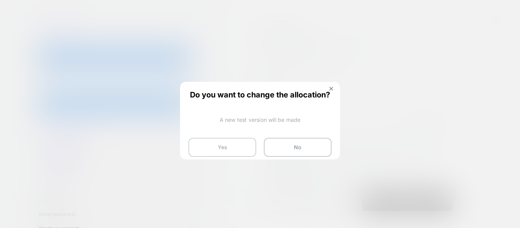
click at [0, 0] on button "Yes" at bounding box center [0, 0] width 0 height 0
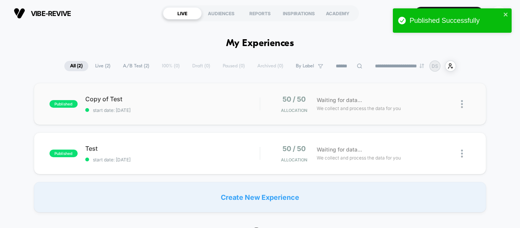
click at [462, 104] on img at bounding box center [462, 104] width 2 height 8
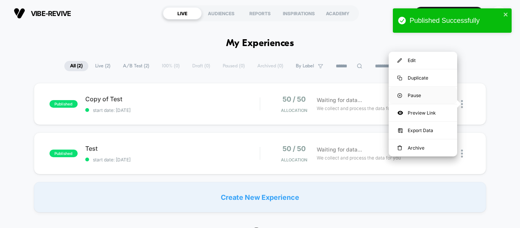
click at [417, 94] on div "Pause" at bounding box center [423, 95] width 68 height 17
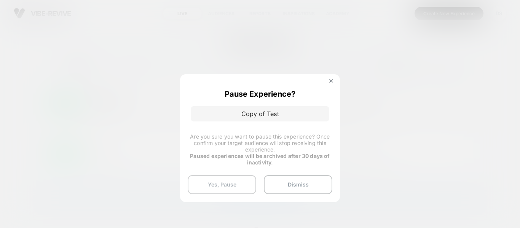
click at [233, 181] on button "Yes, Pause" at bounding box center [222, 184] width 68 height 19
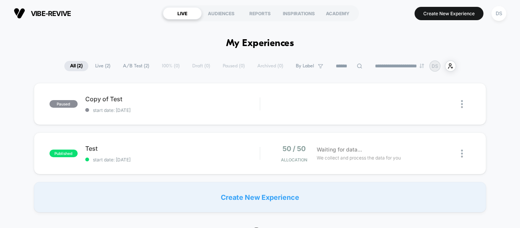
click at [135, 66] on span "A/B Test ( 2 )" at bounding box center [136, 66] width 38 height 10
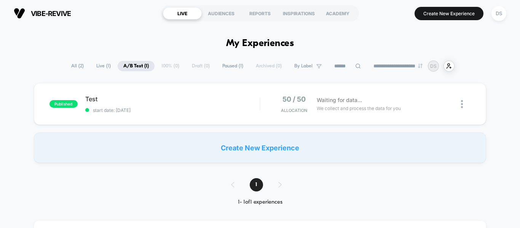
click at [76, 64] on span "All ( 2 )" at bounding box center [77, 66] width 24 height 10
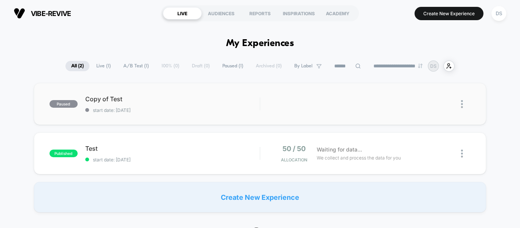
click at [462, 105] on img at bounding box center [462, 104] width 2 height 8
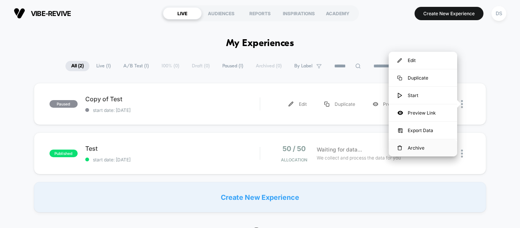
click at [425, 146] on div "Archive" at bounding box center [423, 147] width 68 height 17
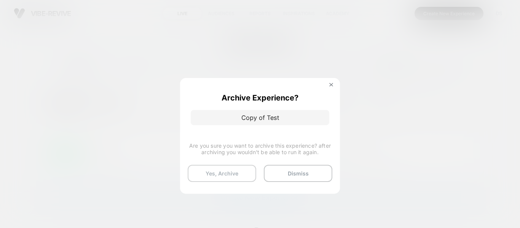
click at [241, 172] on button "Yes, Archive" at bounding box center [222, 173] width 68 height 17
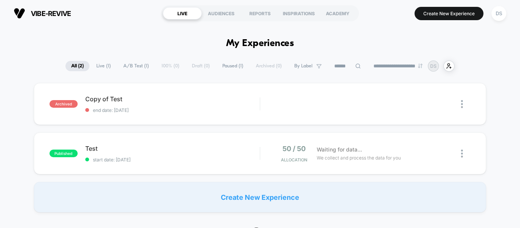
click at [127, 64] on span "A/B Test ( 1 )" at bounding box center [136, 66] width 37 height 10
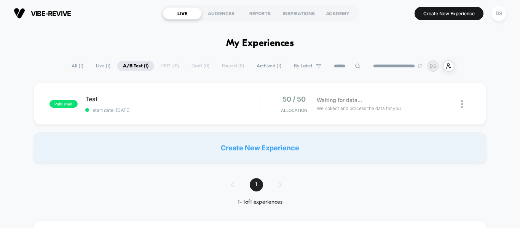
click at [77, 66] on span "All ( 1 )" at bounding box center [77, 66] width 23 height 10
click at [104, 66] on span "Live ( 1 )" at bounding box center [103, 66] width 26 height 10
click at [81, 64] on span "All ( 1 )" at bounding box center [77, 66] width 23 height 10
click at [332, 68] on input at bounding box center [347, 66] width 38 height 9
click at [252, 64] on span "Archived ( 1 )" at bounding box center [250, 66] width 36 height 10
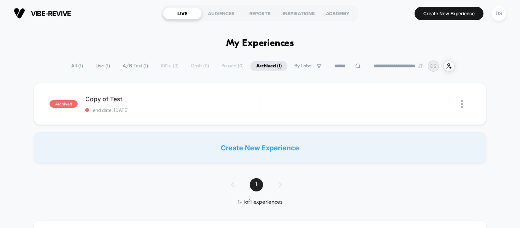
click at [69, 64] on span "All ( 1 )" at bounding box center [76, 66] width 23 height 10
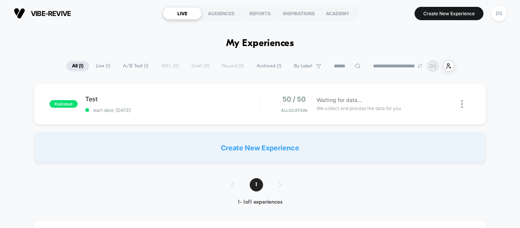
click at [262, 67] on span "Archived ( 1 )" at bounding box center [269, 66] width 36 height 10
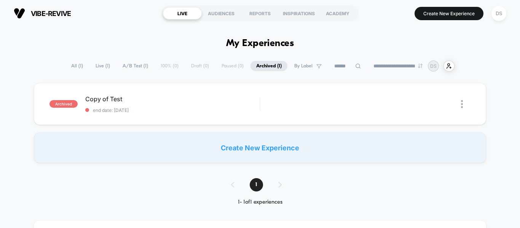
click at [398, 64] on select "**********" at bounding box center [399, 66] width 62 height 5
click at [397, 64] on select "**********" at bounding box center [399, 66] width 62 height 5
click at [368, 64] on select "**********" at bounding box center [399, 66] width 62 height 5
click at [395, 67] on select "**********" at bounding box center [399, 66] width 62 height 5
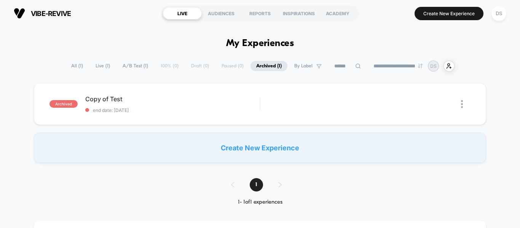
click at [368, 64] on select "**********" at bounding box center [399, 66] width 62 height 5
click at [391, 67] on select "**********" at bounding box center [399, 66] width 62 height 5
select select "*"
click at [368, 64] on select "**********" at bounding box center [399, 66] width 62 height 5
